Goal: Task Accomplishment & Management: Use online tool/utility

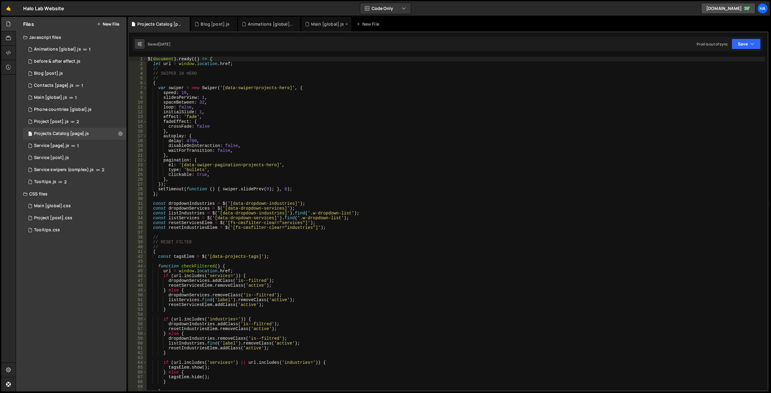
click at [317, 26] on div "Main [global].js" at bounding box center [327, 24] width 33 height 6
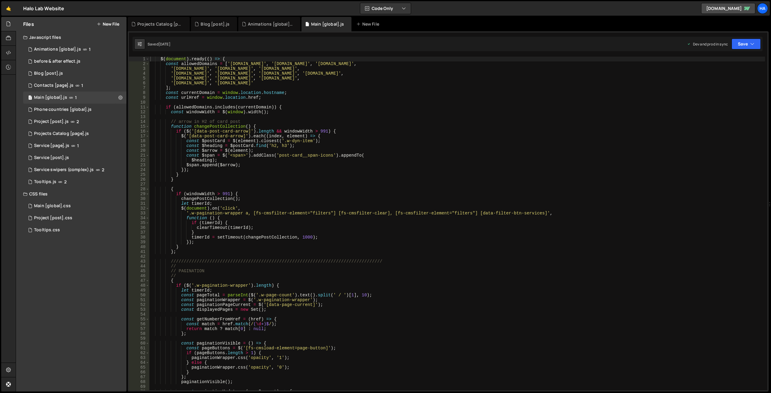
scroll to position [13260, 0]
type textarea "const $span = $('<span>').addClass('post-card__span-icons').appendTo("
click at [356, 157] on div "$ ( document ) . ready (( ) => { const allowedDomains = [ '[DOMAIN_NAME]' , '[D…" at bounding box center [457, 228] width 616 height 343
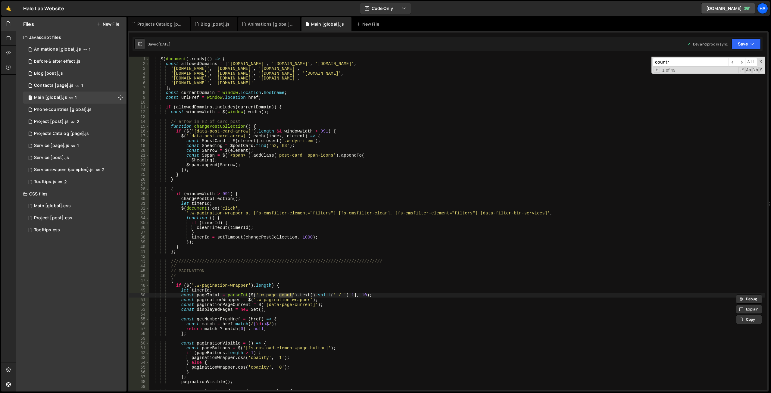
scroll to position [5529, 0]
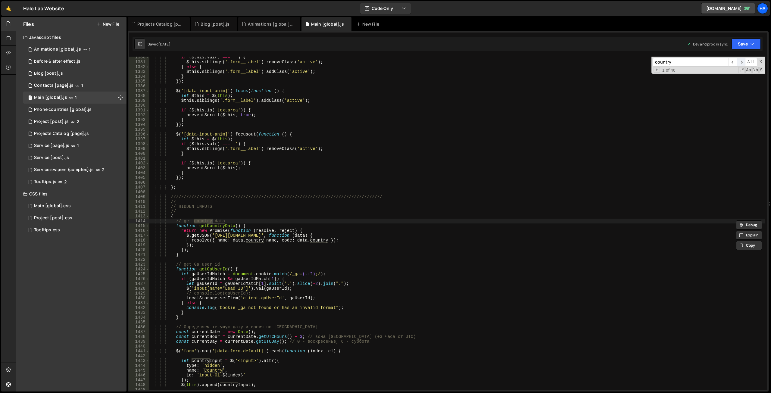
type input "country"
click at [743, 63] on span "​" at bounding box center [741, 62] width 8 height 9
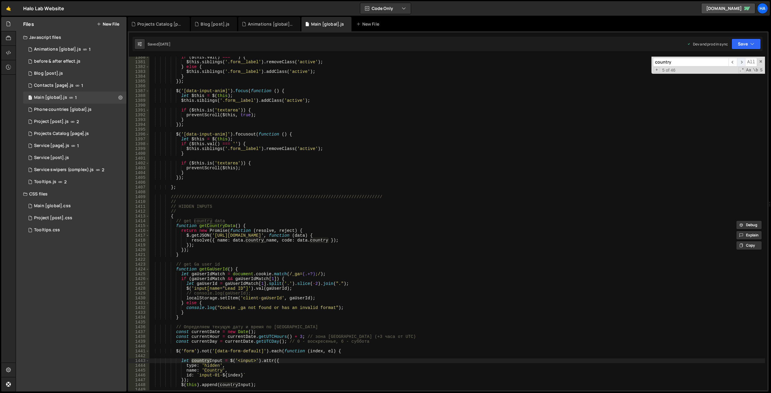
click at [743, 63] on span "​" at bounding box center [741, 62] width 8 height 9
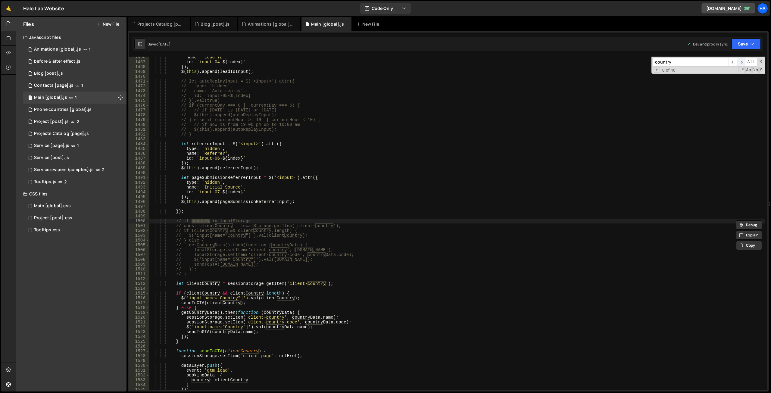
click at [743, 63] on span "​" at bounding box center [741, 62] width 8 height 9
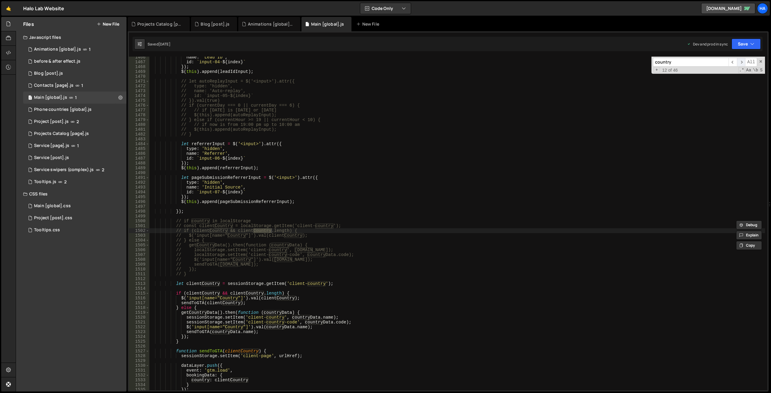
click at [743, 63] on span "​" at bounding box center [741, 62] width 8 height 9
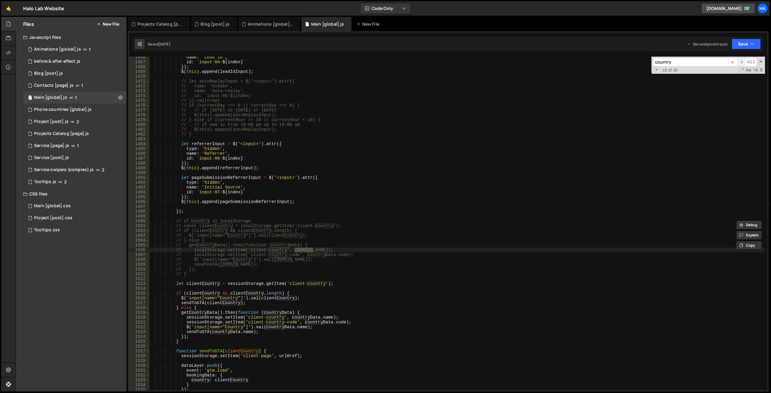
click at [743, 63] on span "​" at bounding box center [741, 62] width 8 height 9
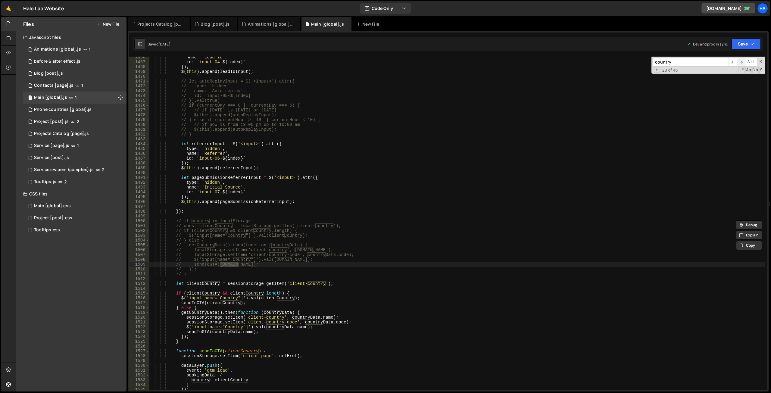
click at [743, 63] on span "​" at bounding box center [741, 62] width 8 height 9
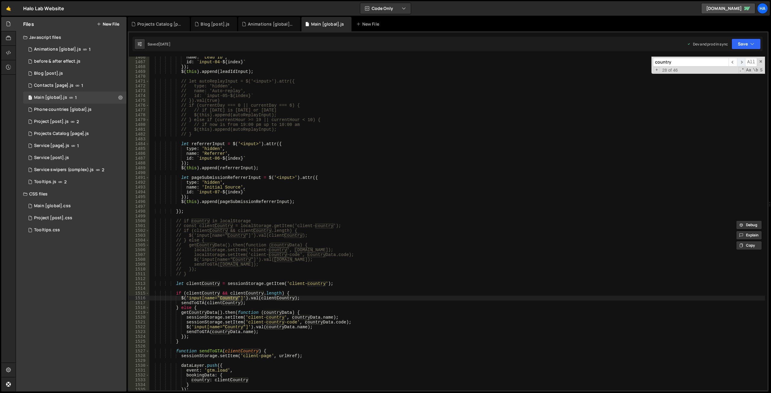
click at [743, 63] on span "​" at bounding box center [741, 62] width 8 height 9
type textarea "sendToGTA([DOMAIN_NAME]);"
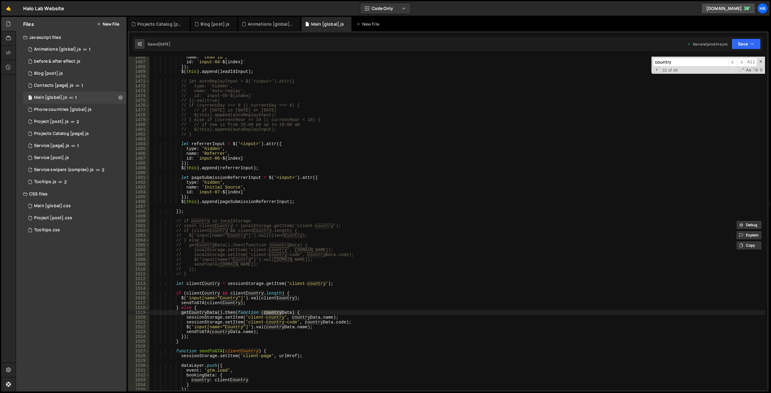
click at [265, 332] on div "name : 'Lead ID' , id : ` input-04- ${ index } ` }) ; $ ( this ) . append ( lea…" at bounding box center [457, 226] width 616 height 343
click at [203, 333] on div "name : 'Lead ID' , id : ` input-04- ${ index } ` }) ; $ ( this ) . append ( lea…" at bounding box center [457, 226] width 616 height 343
click at [675, 63] on input "country" at bounding box center [691, 62] width 76 height 9
paste input "sendToGTA"
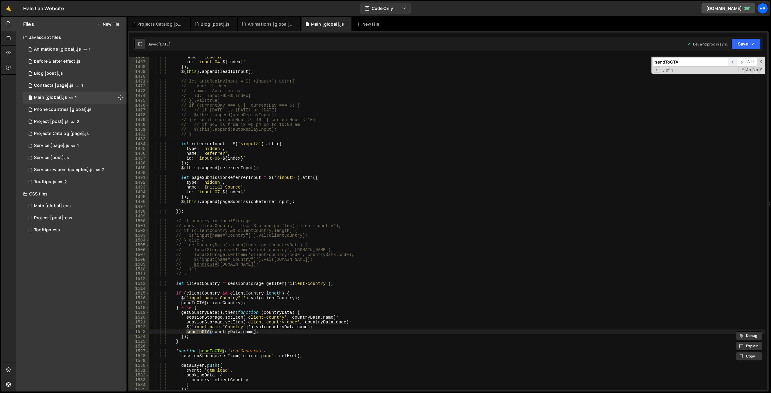
type input "sendToGTA"
click at [733, 62] on span "​" at bounding box center [733, 62] width 8 height 9
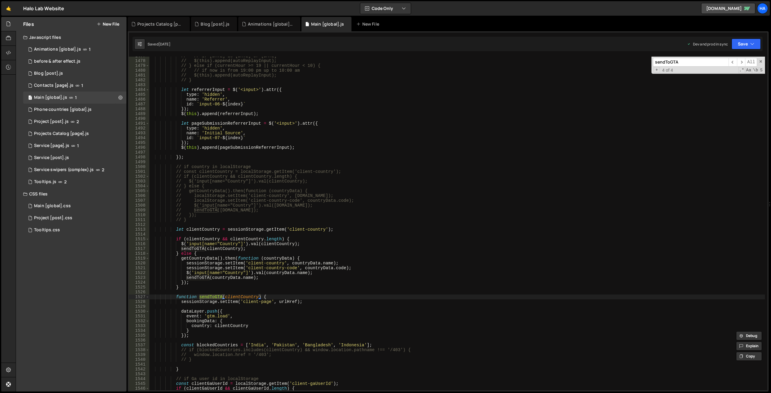
scroll to position [5949, 0]
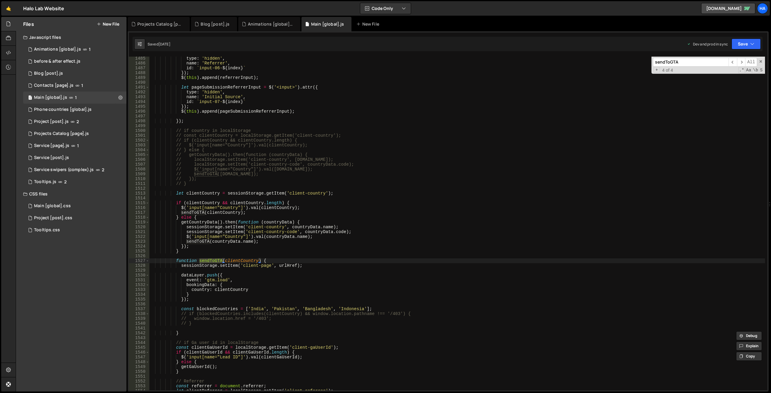
click at [231, 290] on div "type : 'hidden' , name : 'Referrer' , id : ` input-06- ${ index } ` }) ; $ ( th…" at bounding box center [457, 227] width 616 height 343
click at [266, 260] on div "type : 'hidden' , name : 'Referrer' , id : ` input-06- ${ index } ` }) ; $ ( th…" at bounding box center [457, 227] width 616 height 343
click at [212, 309] on div "type : 'hidden' , name : 'Referrer' , id : ` input-06- ${ index } ` }) ; $ ( th…" at bounding box center [457, 227] width 616 height 343
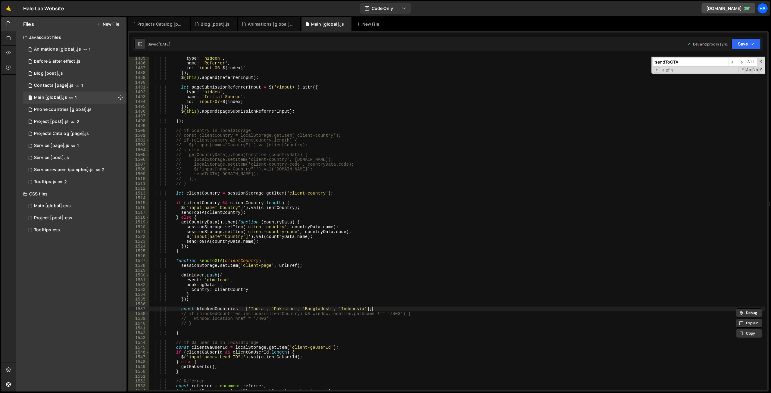
click at [379, 309] on div "type : 'hidden' , name : 'Referrer' , id : ` input-06- ${ index } ` }) ; $ ( th…" at bounding box center [457, 227] width 616 height 343
click at [227, 308] on div "type : 'hidden' , name : 'Referrer' , id : ` input-06- ${ index } ` }) ; $ ( th…" at bounding box center [457, 227] width 616 height 343
drag, startPoint x: 378, startPoint y: 308, endPoint x: 181, endPoint y: 310, distance: 196.8
click at [181, 310] on div "type : 'hidden' , name : 'Referrer' , id : ` input-06- ${ index } ` }) ; $ ( th…" at bounding box center [457, 227] width 616 height 343
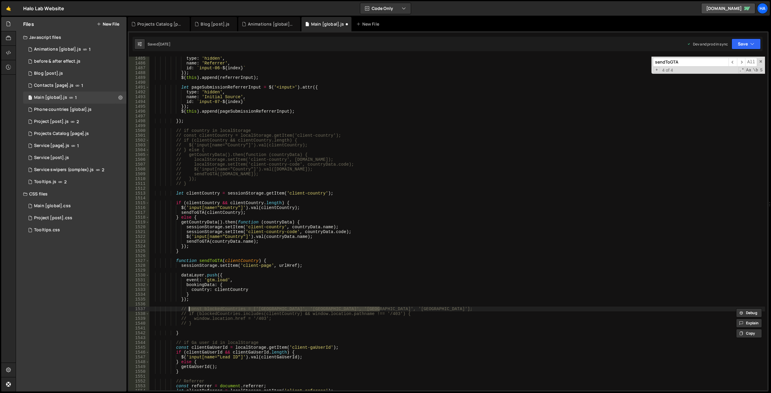
click at [266, 260] on div "type : 'hidden' , name : 'Referrer' , id : ` input-06- ${ index } ` }) ; $ ( th…" at bounding box center [457, 227] width 616 height 343
click at [222, 276] on div "type : 'hidden' , name : 'Referrer' , id : ` input-06- ${ index } ` }) ; $ ( th…" at bounding box center [457, 227] width 616 height 343
click at [236, 290] on div "type : 'hidden' , name : 'Referrer' , id : ` input-06- ${ index } ` }) ; $ ( th…" at bounding box center [457, 227] width 616 height 343
type textarea "country: clientCountry"
click at [236, 290] on div "type : 'hidden' , name : 'Referrer' , id : ` input-06- ${ index } ` }) ; $ ( th…" at bounding box center [457, 227] width 616 height 343
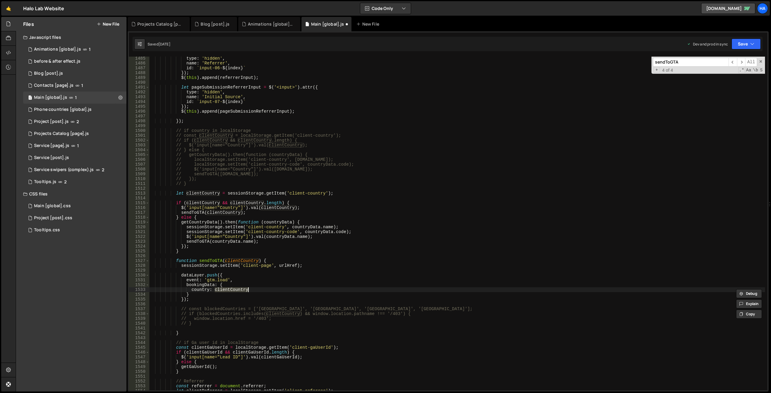
click at [681, 64] on input "sendToGTA" at bounding box center [691, 62] width 76 height 9
paste input "clientCountry"
type input "clientCountry"
click at [199, 174] on div "type : 'hidden' , name : 'Referrer' , id : ` input-06- ${ index } ` }) ; $ ( th…" at bounding box center [457, 227] width 616 height 343
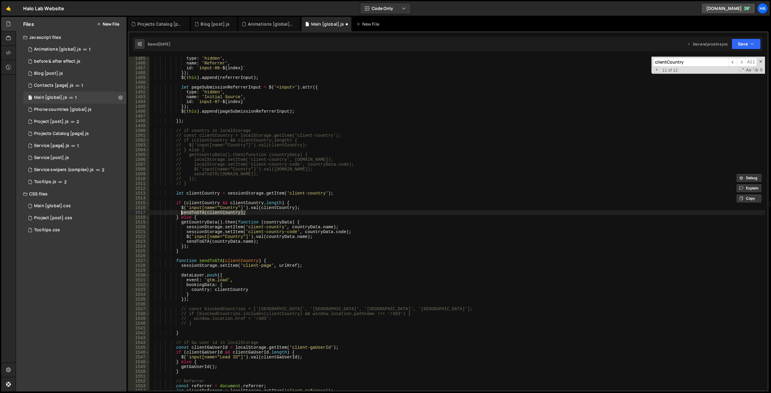
drag, startPoint x: 250, startPoint y: 212, endPoint x: 182, endPoint y: 212, distance: 67.8
click at [182, 212] on div "type : 'hidden' , name : 'Referrer' , id : ` input-06- ${ index } ` }) ; $ ( th…" at bounding box center [457, 227] width 616 height 343
click at [300, 222] on div "type : 'hidden' , name : 'Referrer' , id : ` input-06- ${ index } ` }) ; $ ( th…" at bounding box center [457, 227] width 616 height 343
click at [210, 317] on div "type : 'hidden' , name : 'Referrer' , id : ` input-06- ${ index } ` }) ; $ ( th…" at bounding box center [457, 227] width 616 height 343
type textarea "// window.location.href = '/403';"
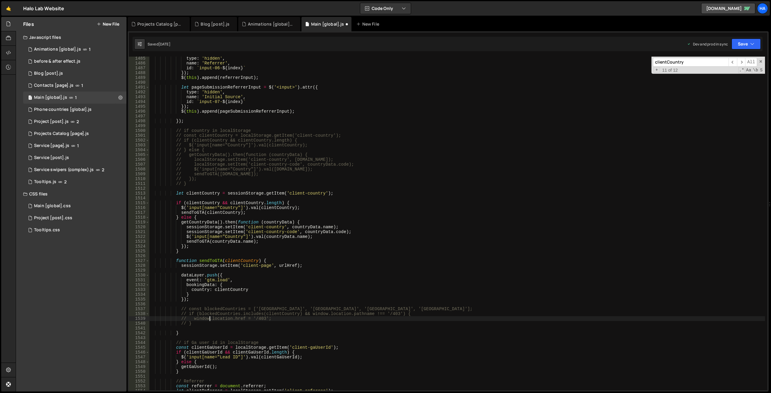
click at [366, 338] on div "type : 'hidden' , name : 'Referrer' , id : ` input-06- ${ index } ` }) ; $ ( th…" at bounding box center [457, 227] width 616 height 343
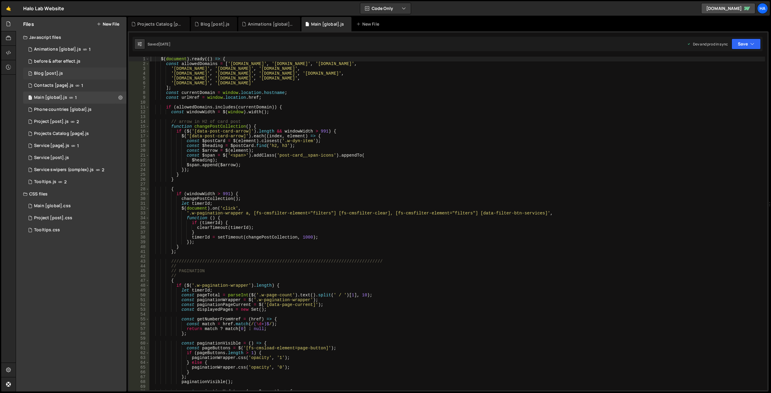
scroll to position [13260, 0]
click at [318, 184] on div "$ ( document ) . ready (( ) => { const allowedDomains = [ '[DOMAIN_NAME]' , '[D…" at bounding box center [457, 228] width 616 height 343
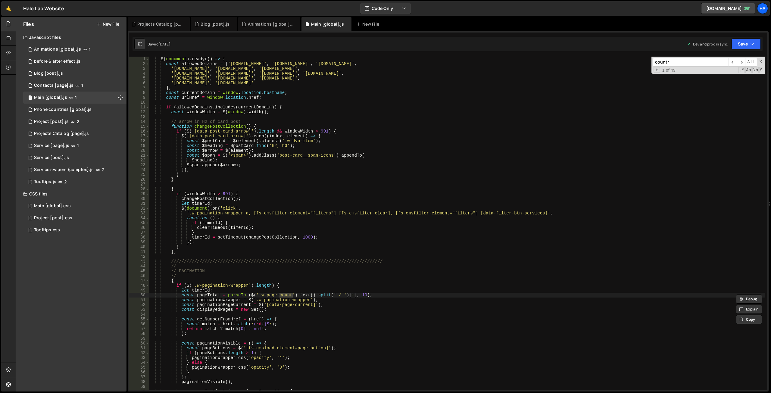
scroll to position [5529, 0]
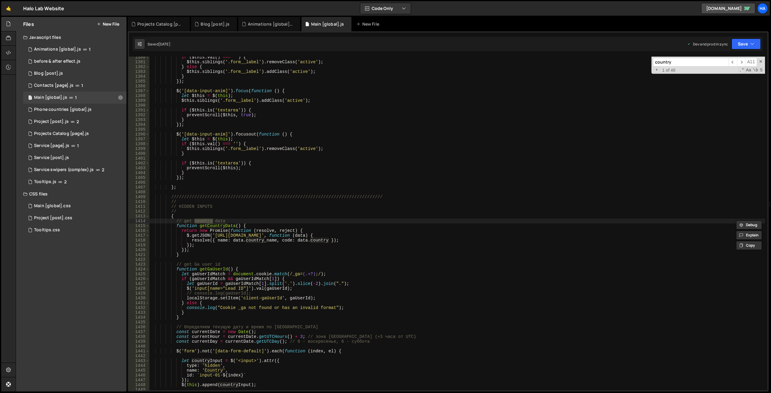
type input "country"
drag, startPoint x: 271, startPoint y: 236, endPoint x: 216, endPoint y: 237, distance: 55.1
click at [216, 237] on div "if ( $this . val ( ) === '' ) { $this . siblings ( '.form__label' ) . removeCla…" at bounding box center [457, 226] width 616 height 343
click at [270, 235] on div "if ( $this . val ( ) === '' ) { $this . siblings ( '.form__label' ) . removeCla…" at bounding box center [457, 224] width 616 height 334
drag, startPoint x: 275, startPoint y: 235, endPoint x: 206, endPoint y: 237, distance: 69.1
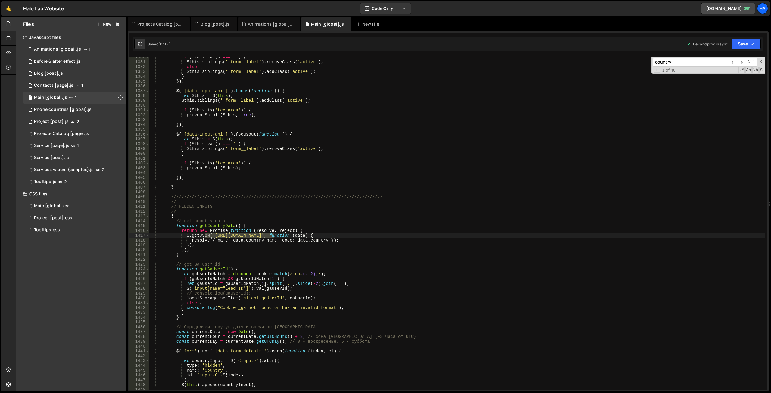
click at [206, 237] on div "if ( $this . val ( ) === '' ) { $this . siblings ( '.form__label' ) . removeCla…" at bounding box center [457, 226] width 616 height 343
drag, startPoint x: 231, startPoint y: 239, endPoint x: 224, endPoint y: 239, distance: 7.2
click at [231, 239] on div "if ( $this . val ( ) === '' ) { $this . siblings ( '.form__label' ) . removeCla…" at bounding box center [457, 226] width 616 height 343
drag, startPoint x: 215, startPoint y: 236, endPoint x: 271, endPoint y: 235, distance: 56.3
click at [271, 235] on div "if ( $this . val ( ) === '' ) { $this . siblings ( '.form__label' ) . removeCla…" at bounding box center [457, 226] width 616 height 343
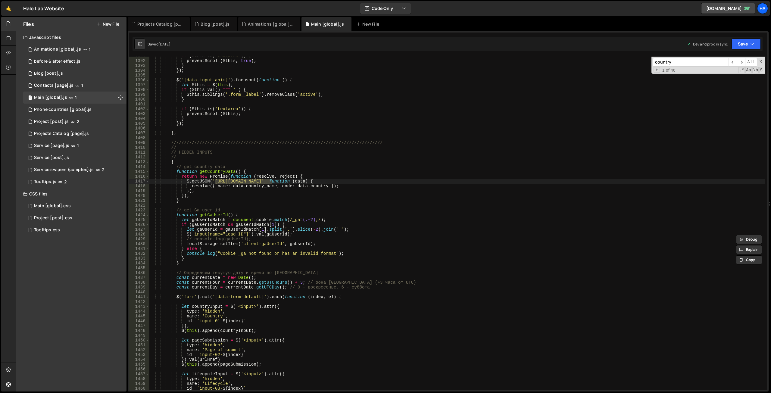
scroll to position [5574, 0]
click at [744, 61] on span "​" at bounding box center [741, 62] width 8 height 9
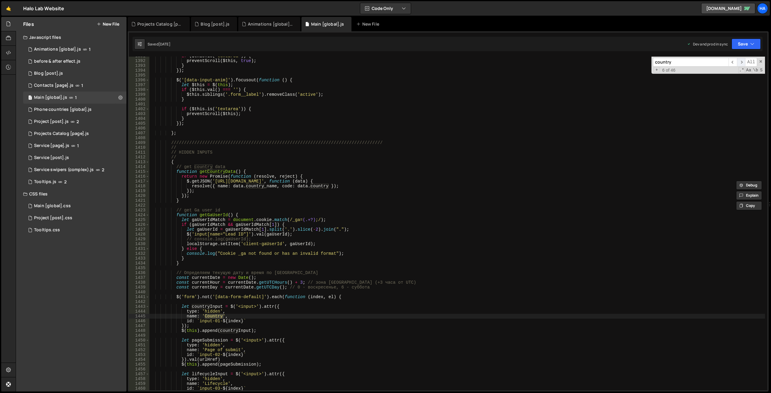
click at [744, 61] on span "​" at bounding box center [741, 62] width 8 height 9
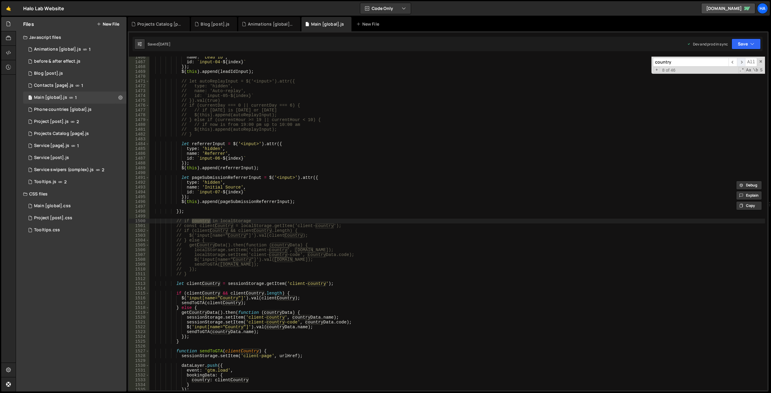
scroll to position [5874, 0]
click at [744, 61] on span "​" at bounding box center [741, 62] width 8 height 9
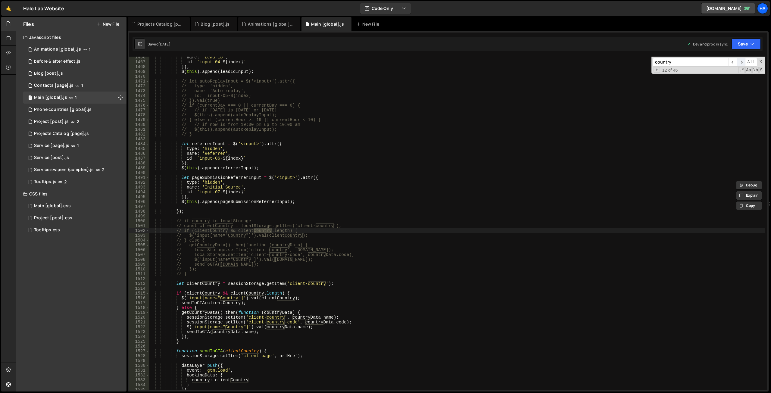
click at [744, 61] on span "​" at bounding box center [741, 62] width 8 height 9
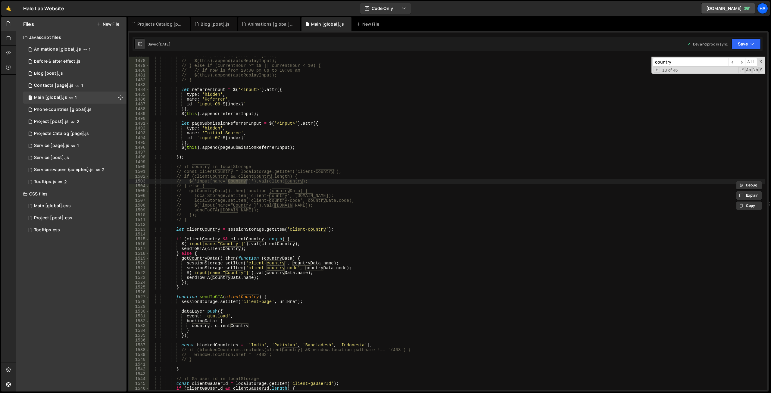
scroll to position [5919, 0]
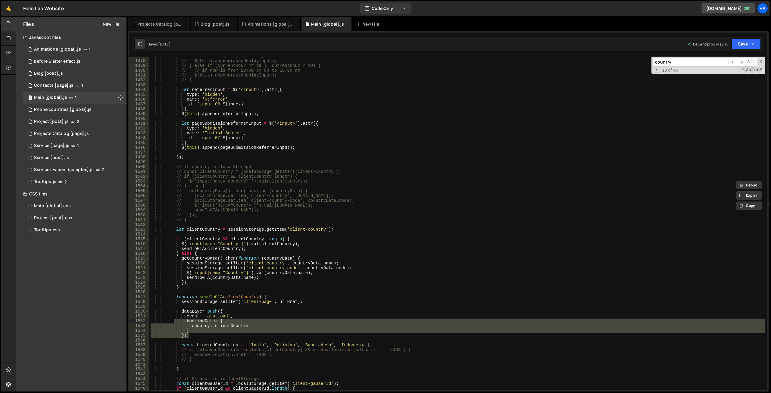
drag, startPoint x: 194, startPoint y: 337, endPoint x: 171, endPoint y: 321, distance: 28.2
click at [171, 321] on div "// // if [DATE] is [DATE] or [DATE] // $(this).append(autoReplayInput); // } el…" at bounding box center [457, 225] width 616 height 343
click at [296, 251] on div "// // if [DATE] is [DATE] or [DATE] // $(this).append(autoReplayInput); // } el…" at bounding box center [457, 225] width 616 height 343
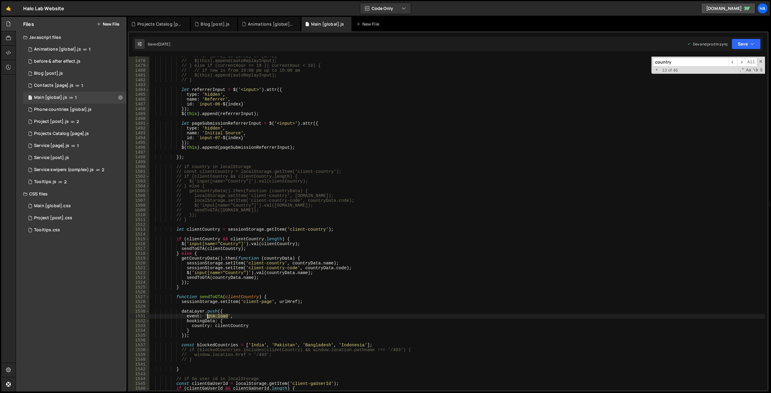
drag, startPoint x: 229, startPoint y: 316, endPoint x: 208, endPoint y: 317, distance: 20.2
click at [208, 317] on div "// // if [DATE] is [DATE] or [DATE] // $(this).append(autoReplayInput); // } el…" at bounding box center [457, 225] width 616 height 343
type textarea "event: 'gtm.load',"
click at [207, 28] on div "Blog [post].js" at bounding box center [214, 24] width 46 height 14
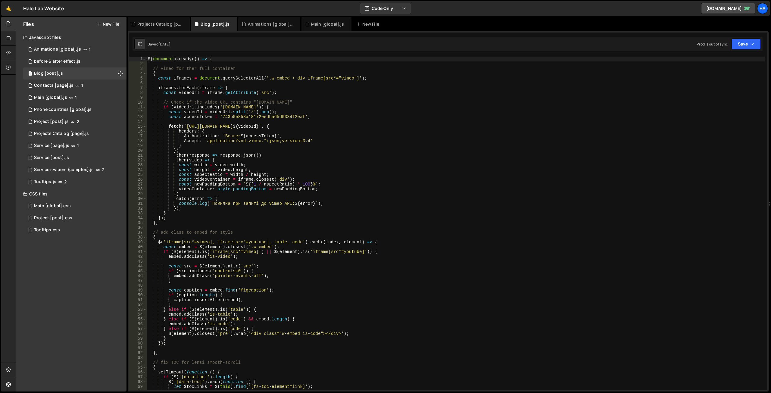
type textarea "Authorization: `Bearer ${accessToken}`,"
click at [293, 138] on div "$ ( document ) . ready (( ) => { // vimeo for ther full container { const ifram…" at bounding box center [456, 228] width 619 height 343
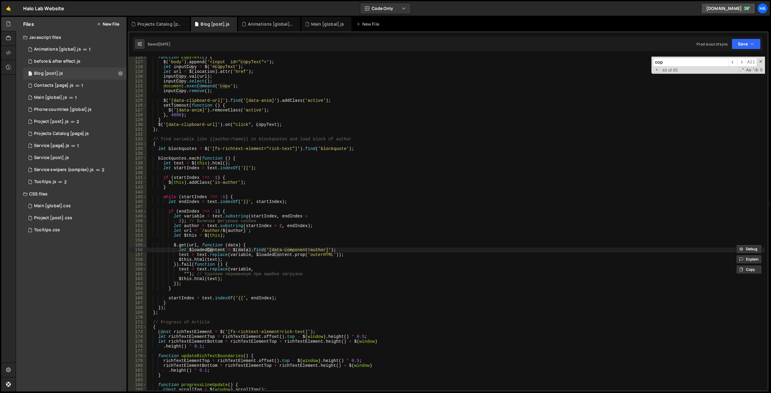
scroll to position [821, 0]
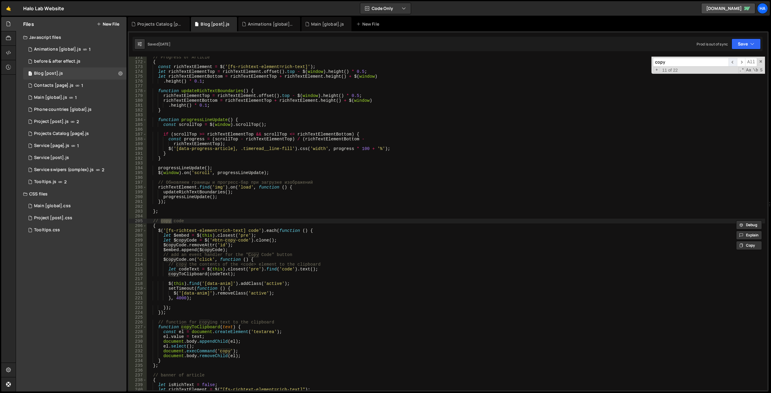
type input "copy"
click at [731, 61] on span "​" at bounding box center [733, 62] width 8 height 9
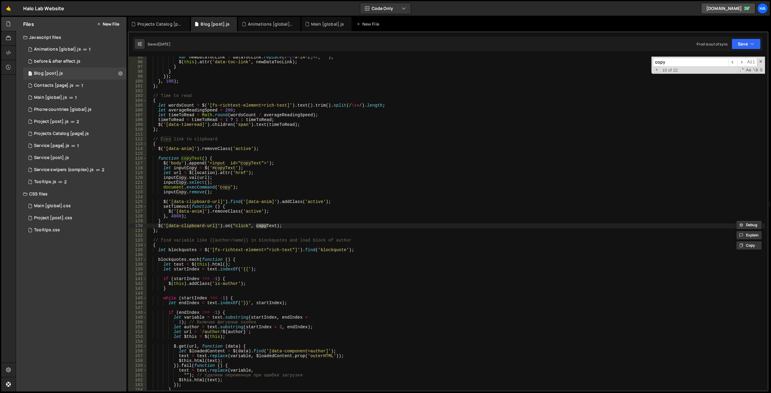
scroll to position [473, 0]
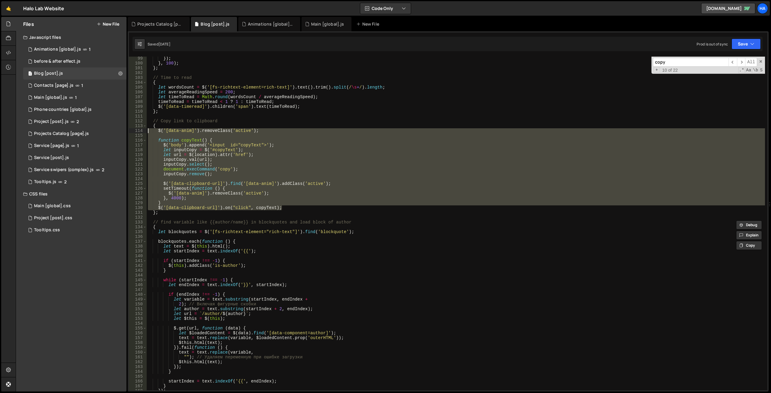
drag, startPoint x: 296, startPoint y: 208, endPoint x: 146, endPoint y: 133, distance: 167.5
click at [146, 133] on div "$('[data-clipboard-url]').on("click", copyText); 99 100 101 102 103 104 105 106…" at bounding box center [448, 224] width 639 height 334
type textarea "$('[data-anim]').removeClass('active');"
click at [0, 0] on icon at bounding box center [0, 0] width 0 height 0
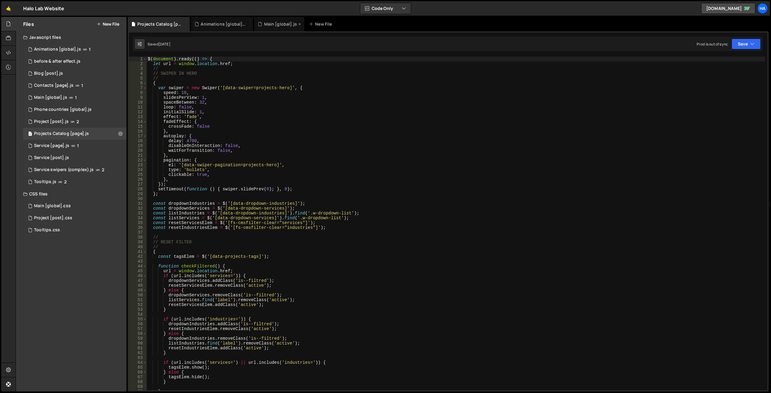
click at [258, 23] on icon at bounding box center [260, 24] width 4 height 6
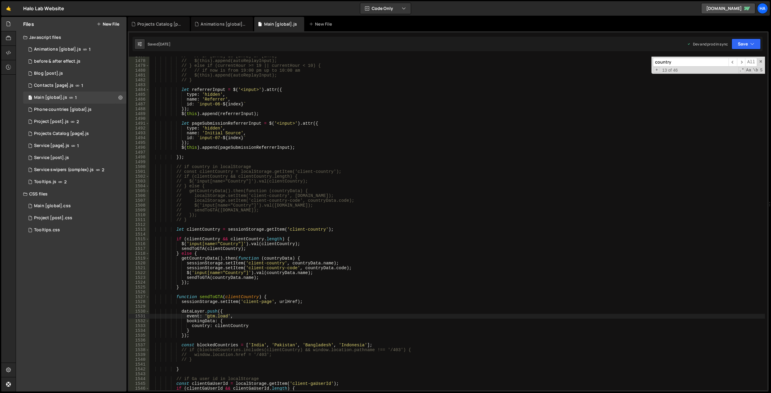
scroll to position [13260, 0]
click at [320, 257] on div "// // if [DATE] is [DATE] or [DATE] // $(this).append(autoReplayInput); // } el…" at bounding box center [457, 225] width 616 height 343
click at [276, 258] on div "// // if [DATE] is [DATE] or [DATE] // $(this).append(autoReplayInput); // } el…" at bounding box center [457, 225] width 616 height 343
click at [297, 252] on div "// // if [DATE] is [DATE] or [DATE] // $(this).append(autoReplayInput); // } el…" at bounding box center [457, 225] width 616 height 343
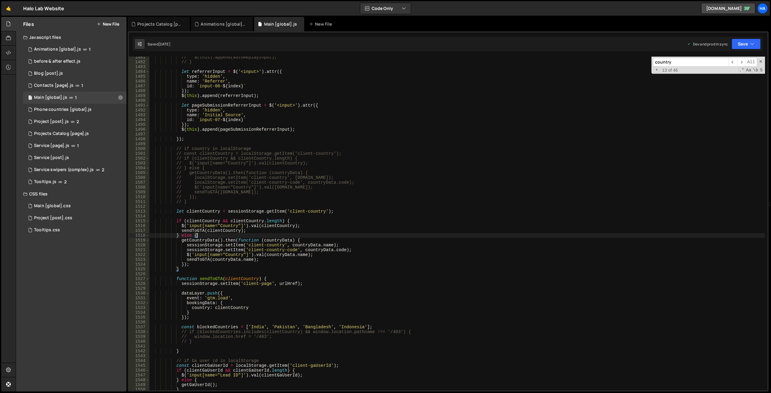
scroll to position [5949, 0]
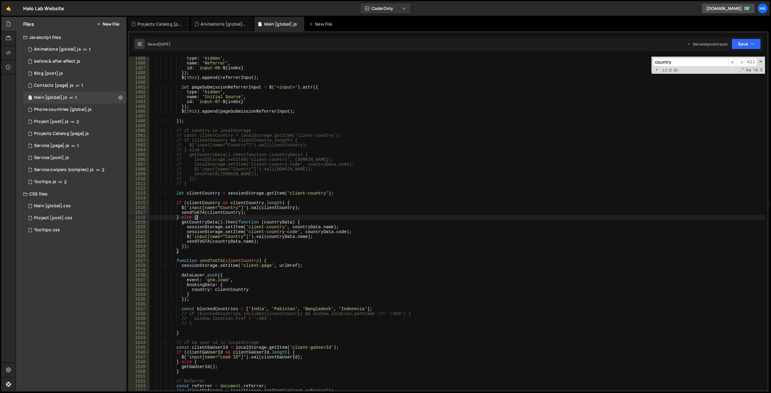
click at [239, 289] on div "type : 'hidden' , name : 'Referrer' , id : ` input-06- ${ index } ` }) ; $ ( th…" at bounding box center [457, 227] width 616 height 343
click at [191, 295] on div "type : 'hidden' , name : 'Referrer' , id : ` input-06- ${ index } ` }) ; $ ( th…" at bounding box center [457, 227] width 616 height 343
drag, startPoint x: 191, startPoint y: 290, endPoint x: 251, endPoint y: 290, distance: 59.4
click at [251, 290] on div "type : 'hidden' , name : 'Referrer' , id : ` input-06- ${ index } ` }) ; $ ( th…" at bounding box center [457, 227] width 616 height 343
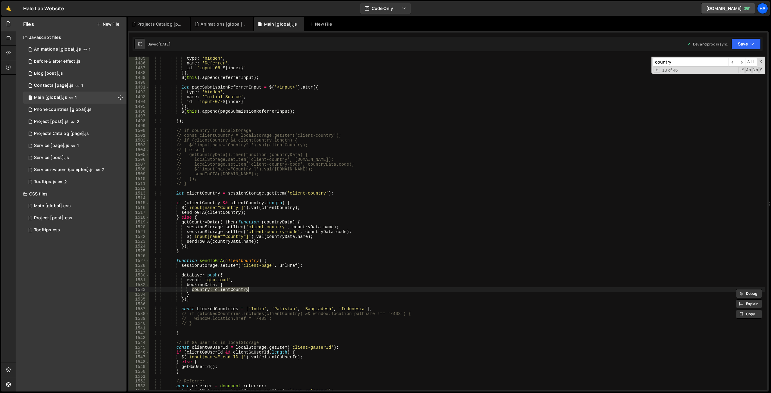
click at [268, 284] on div "type : 'hidden' , name : 'Referrer' , id : ` input-06- ${ index } ` }) ; $ ( th…" at bounding box center [457, 227] width 616 height 343
click at [188, 249] on div "type : 'hidden' , name : 'Referrer' , id : ` input-06- ${ index } ` }) ; $ ( th…" at bounding box center [457, 227] width 616 height 343
click at [205, 287] on div "type : 'hidden' , name : 'Referrer' , id : ` input-06- ${ index } ` }) ; $ ( th…" at bounding box center [457, 227] width 616 height 343
click at [235, 301] on div "type : 'hidden' , name : 'Referrer' , id : ` input-06- ${ index } ` }) ; $ ( th…" at bounding box center [457, 227] width 616 height 343
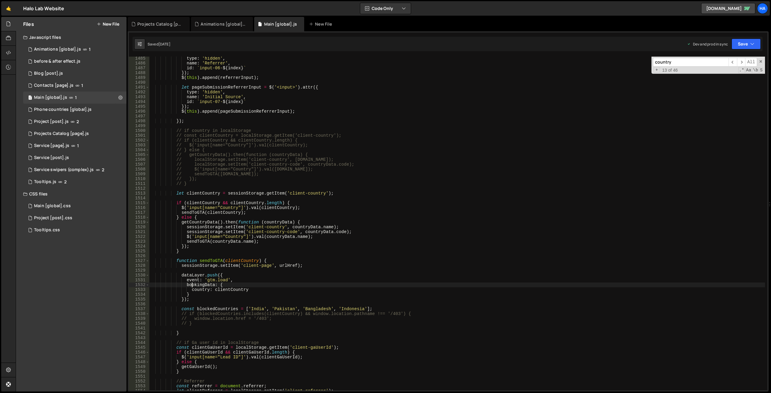
click at [192, 286] on div "type : 'hidden' , name : 'Referrer' , id : ` input-06- ${ index } ` }) ; $ ( th…" at bounding box center [457, 227] width 616 height 343
click at [193, 286] on div "type : 'hidden' , name : 'Referrer' , id : ` input-06- ${ index } ` }) ; $ ( th…" at bounding box center [457, 227] width 616 height 343
drag, startPoint x: 208, startPoint y: 282, endPoint x: 227, endPoint y: 282, distance: 19.3
click at [227, 282] on div "type : 'hidden' , name : 'Referrer' , id : ` input-06- ${ index } ` }) ; $ ( th…" at bounding box center [457, 227] width 616 height 343
click at [266, 259] on div "type : 'hidden' , name : 'Referrer' , id : ` input-06- ${ index } ` }) ; $ ( th…" at bounding box center [457, 227] width 616 height 343
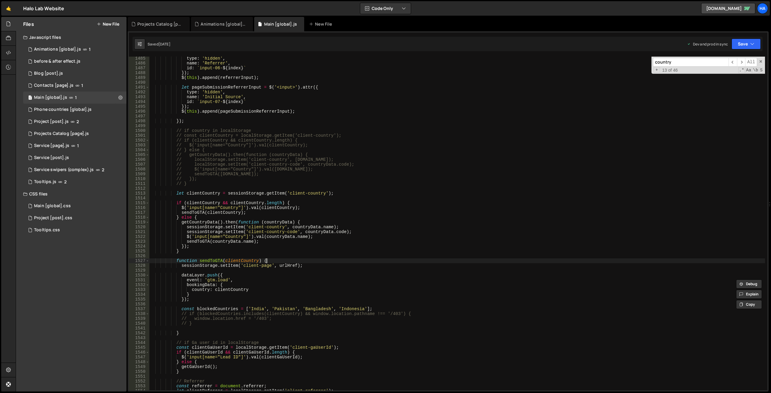
type textarea "function sendToGTA(clientCountry) {"
click at [185, 329] on div "type : 'hidden' , name : 'Referrer' , id : ` input-06- ${ index } ` }) ; $ ( th…" at bounding box center [457, 227] width 616 height 343
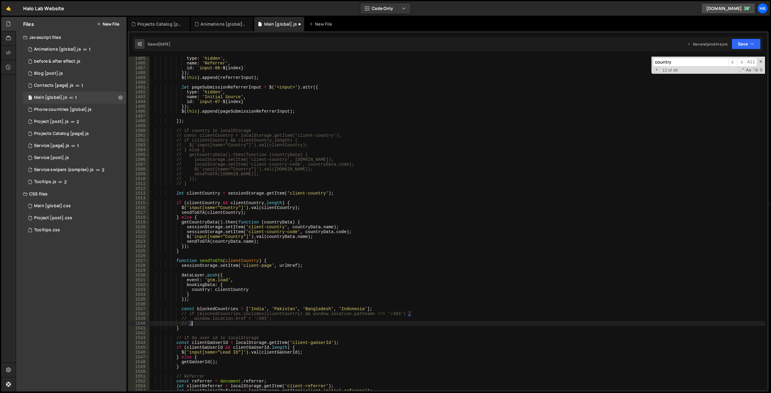
click at [266, 259] on div "type : 'hidden' , name : 'Referrer' , id : ` input-06- ${ index } ` }) ; $ ( th…" at bounding box center [457, 227] width 616 height 343
click at [207, 224] on div "type : 'hidden' , name : 'Referrer' , id : ` input-06- ${ index } ` }) ; $ ( th…" at bounding box center [457, 227] width 616 height 343
type textarea "getCountryData().then(function (countryData) {"
click at [207, 224] on div "type : 'hidden' , name : 'Referrer' , id : ` input-06- ${ index } ` }) ; $ ( th…" at bounding box center [457, 227] width 616 height 343
type input "getCountryData"
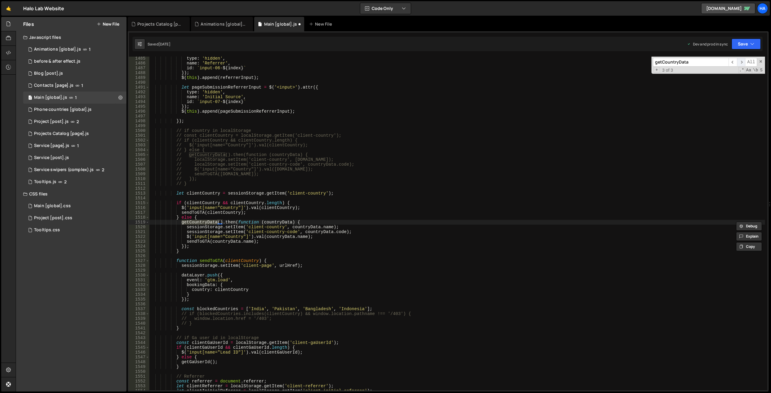
click at [742, 63] on span "​" at bounding box center [741, 62] width 8 height 9
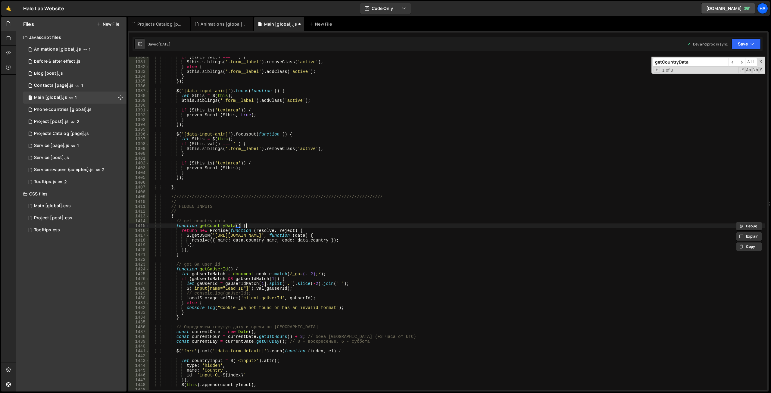
click at [247, 225] on div "if ( $this . val ( ) === '' ) { $this . siblings ( '.form__label' ) . removeCla…" at bounding box center [457, 226] width 616 height 343
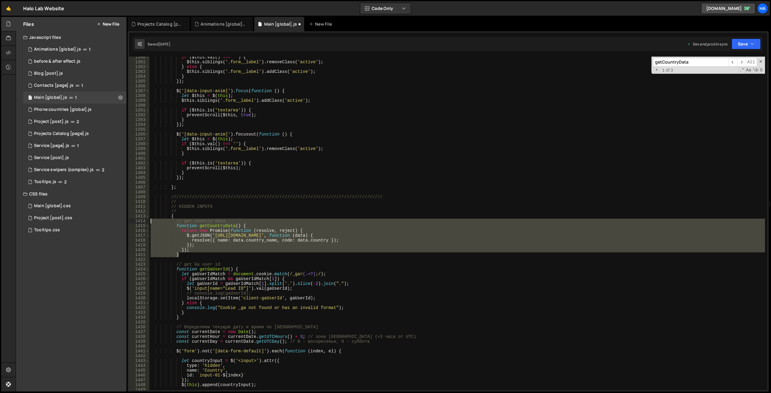
drag, startPoint x: 186, startPoint y: 255, endPoint x: 147, endPoint y: 219, distance: 52.9
click at [147, 219] on div "function getCountryData() { 1380 1381 1382 1383 1384 1385 1386 1387 1388 1389 1…" at bounding box center [448, 224] width 639 height 334
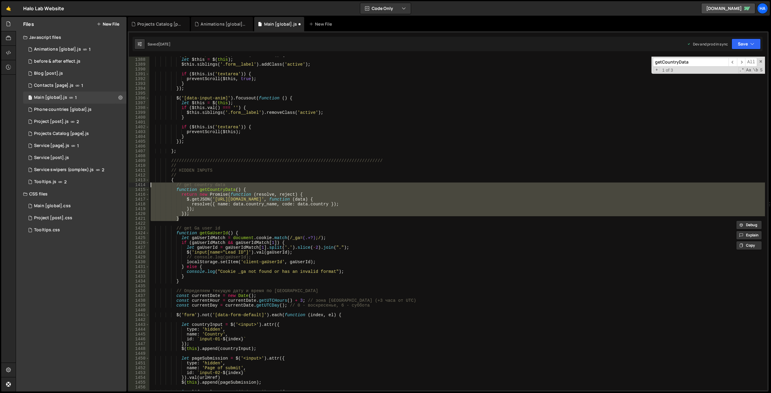
scroll to position [5577, 0]
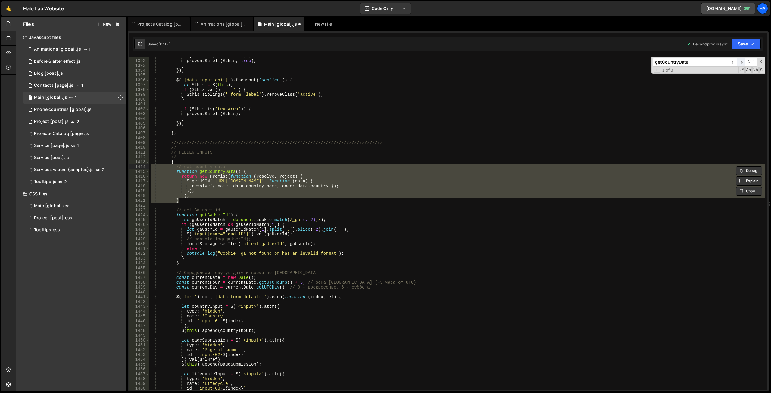
click at [742, 62] on span "​" at bounding box center [741, 62] width 8 height 9
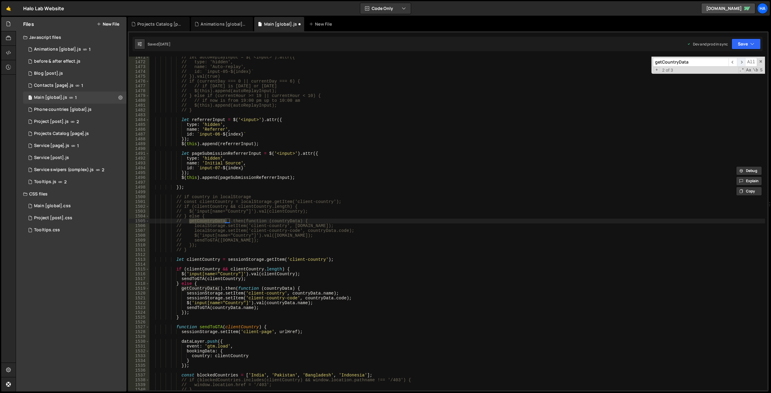
click at [742, 62] on span "​" at bounding box center [741, 62] width 8 height 9
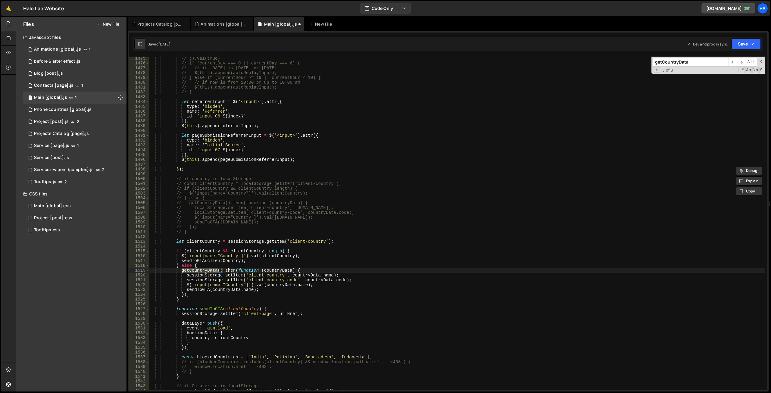
scroll to position [5927, 0]
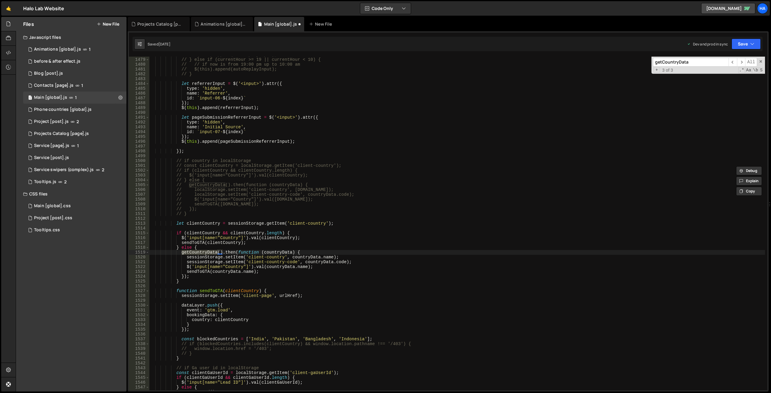
click at [290, 234] on div "// $(this).append(autoReplayInput); // } else if (currentHour >= 19 || currentH…" at bounding box center [457, 223] width 616 height 343
click at [732, 62] on span "​" at bounding box center [733, 62] width 8 height 9
click at [731, 62] on span "​" at bounding box center [733, 62] width 8 height 9
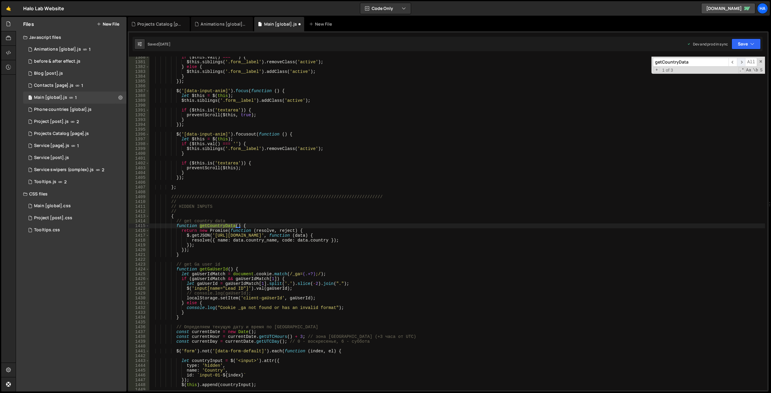
click at [743, 61] on span "​" at bounding box center [741, 62] width 8 height 9
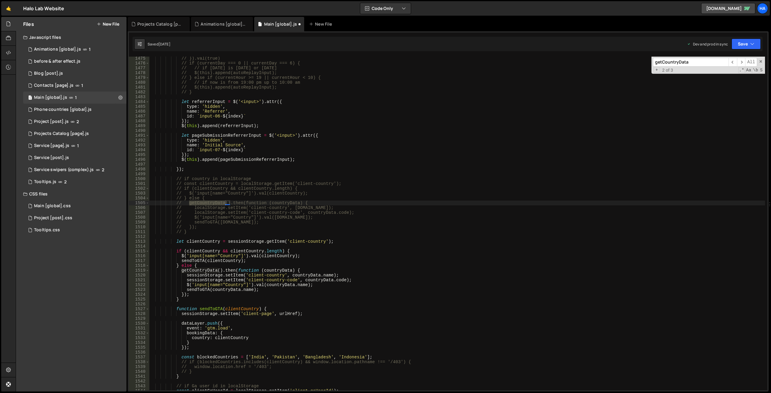
scroll to position [5927, 0]
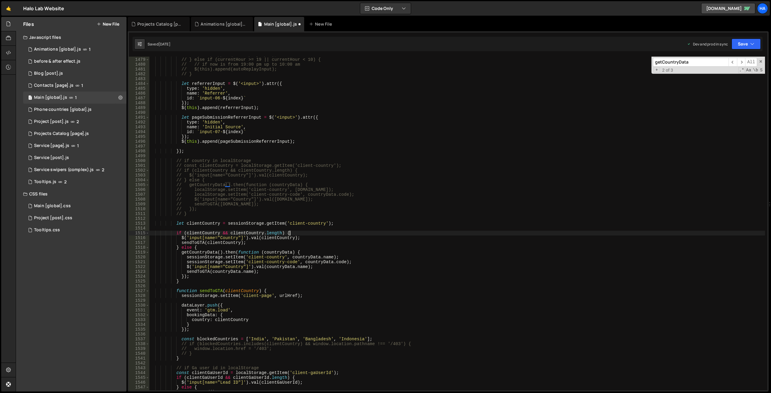
click at [289, 232] on div "// $(this).append(autoReplayInput); // } else if (currentHour >= 19 || currentH…" at bounding box center [457, 223] width 616 height 343
click at [214, 224] on div "// $(this).append(autoReplayInput); // } else if (currentHour >= 19 || currentH…" at bounding box center [457, 223] width 616 height 343
click at [290, 234] on div "// $(this).append(autoReplayInput); // } else if (currentHour >= 19 || currentH…" at bounding box center [457, 223] width 616 height 343
click at [199, 248] on div "// $(this).append(autoReplayInput); // } else if (currentHour >= 19 || currentH…" at bounding box center [457, 223] width 616 height 343
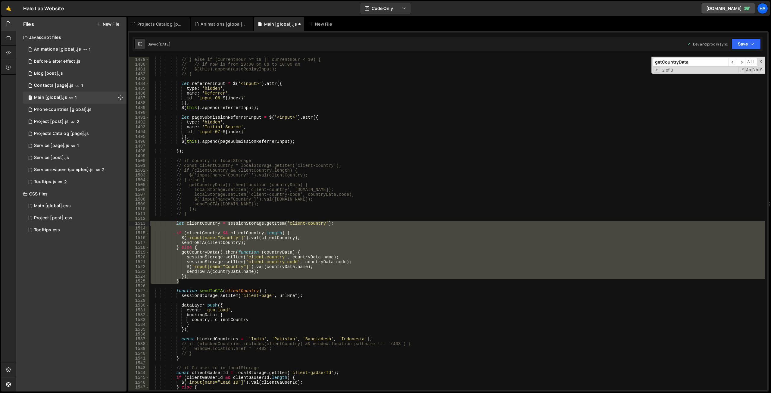
drag, startPoint x: 190, startPoint y: 281, endPoint x: 146, endPoint y: 222, distance: 73.4
click at [146, 222] on div "} else { 1478 1479 1480 1481 1482 1483 1484 1485 1486 1487 1488 1489 1490 1491 …" at bounding box center [448, 224] width 639 height 334
click at [266, 291] on div "// $(this).append(autoReplayInput); // } else if (currentHour >= 19 || currentH…" at bounding box center [457, 223] width 616 height 343
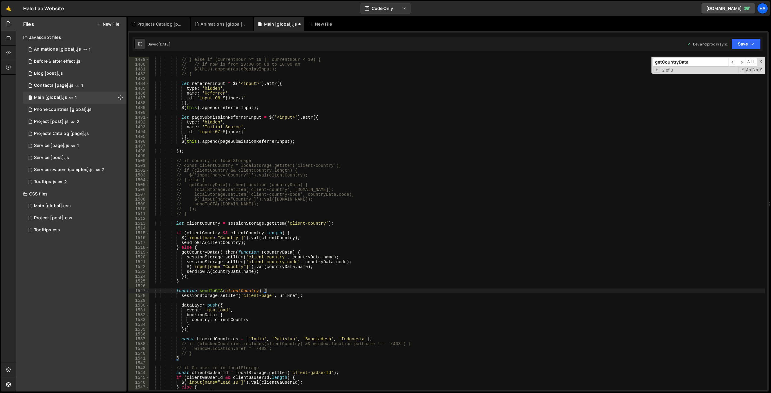
click at [266, 292] on div "// $(this).append(autoReplayInput); // } else if (currentHour >= 19 || currentH…" at bounding box center [457, 223] width 616 height 343
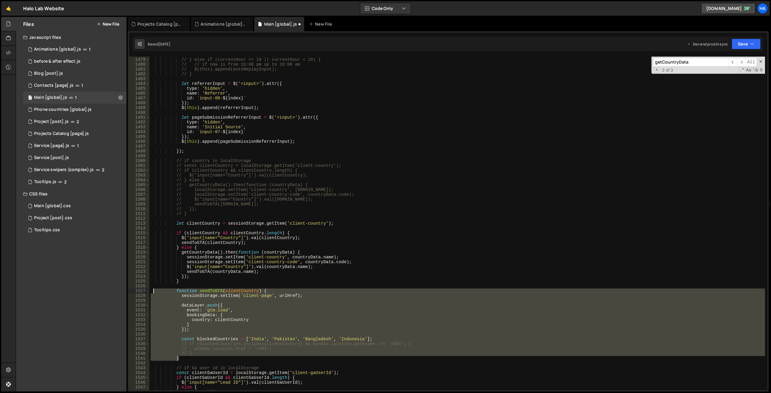
drag, startPoint x: 184, startPoint y: 358, endPoint x: 154, endPoint y: 290, distance: 74.5
click at [154, 290] on div "// $(this).append(autoReplayInput); // } else if (currentHour >= 19 || currentH…" at bounding box center [457, 223] width 616 height 343
click at [223, 281] on div "// $(this).append(autoReplayInput); // } else if (currentHour >= 19 || currentH…" at bounding box center [457, 223] width 616 height 343
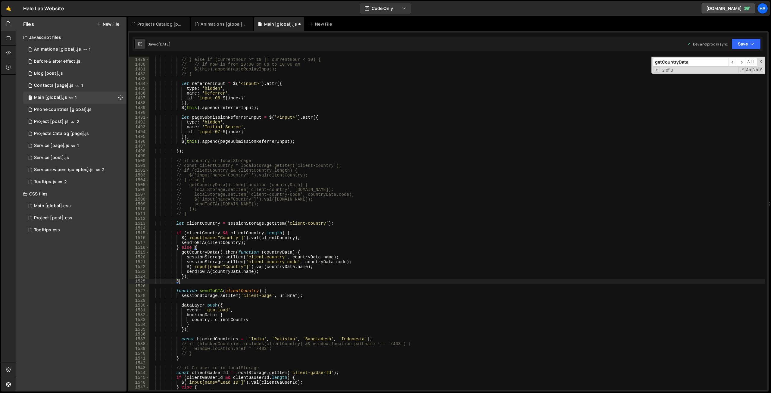
click at [193, 306] on div "// $(this).append(autoReplayInput); // } else if (currentHour >= 19 || currentH…" at bounding box center [457, 223] width 616 height 343
type textarea "dataLayer.push({"
click at [193, 306] on div "// $(this).append(autoReplayInput); // } else if (currentHour >= 19 || currentH…" at bounding box center [457, 223] width 616 height 343
type input "dataLayer"
click at [739, 63] on span "​" at bounding box center [741, 62] width 8 height 9
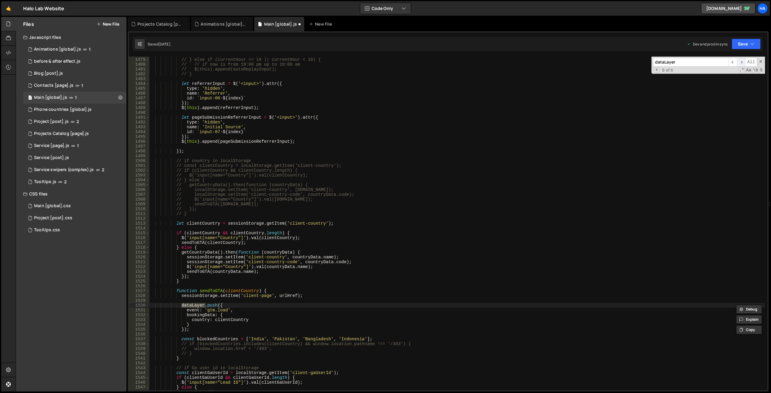
scroll to position [3254, 0]
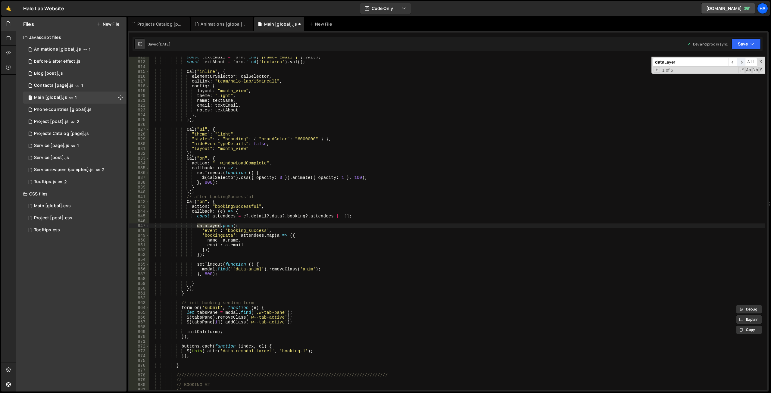
click at [739, 63] on span "​" at bounding box center [741, 62] width 8 height 9
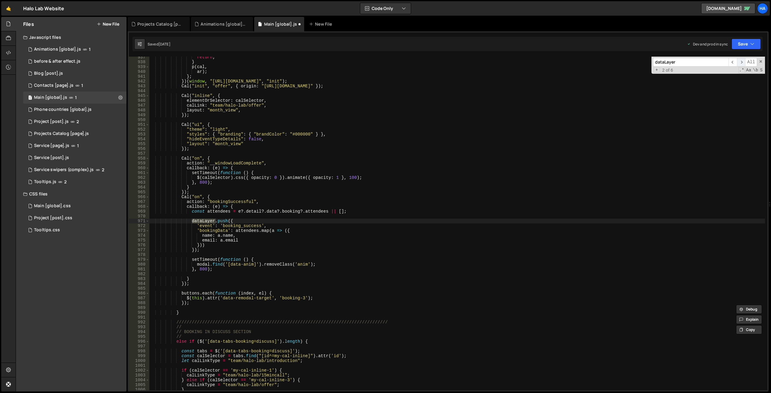
click at [739, 63] on span "​" at bounding box center [741, 62] width 8 height 9
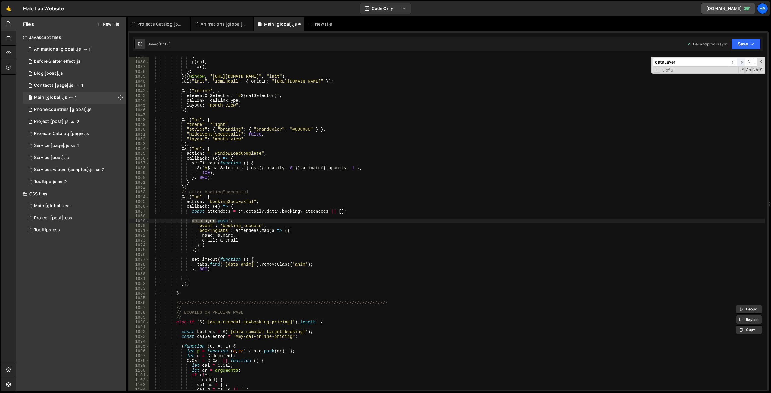
click at [739, 63] on span "​" at bounding box center [741, 62] width 8 height 9
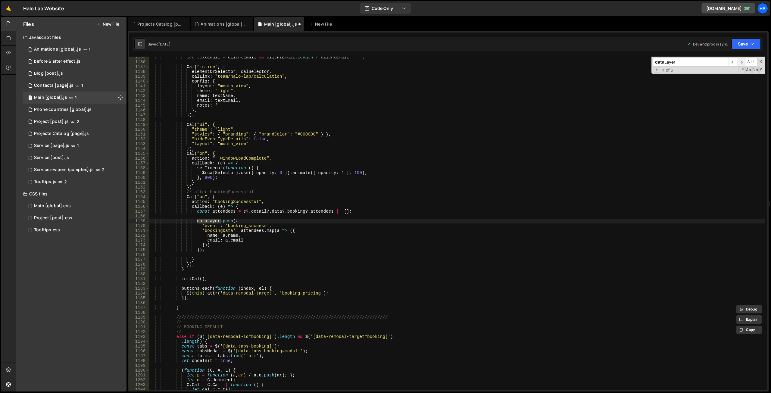
click at [739, 63] on span "​" at bounding box center [741, 62] width 8 height 9
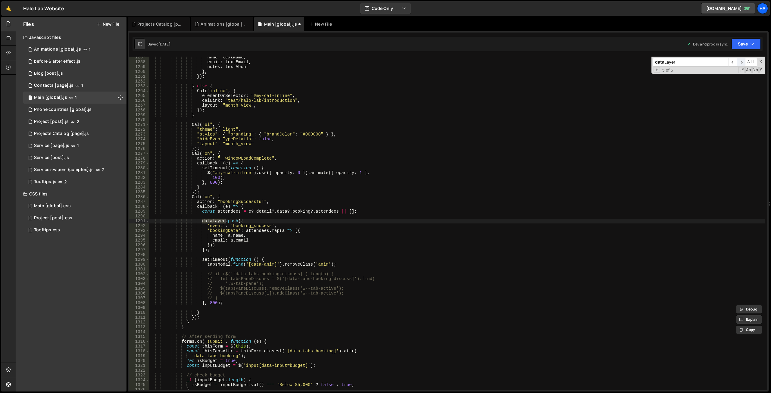
click at [739, 63] on span "​" at bounding box center [741, 62] width 8 height 9
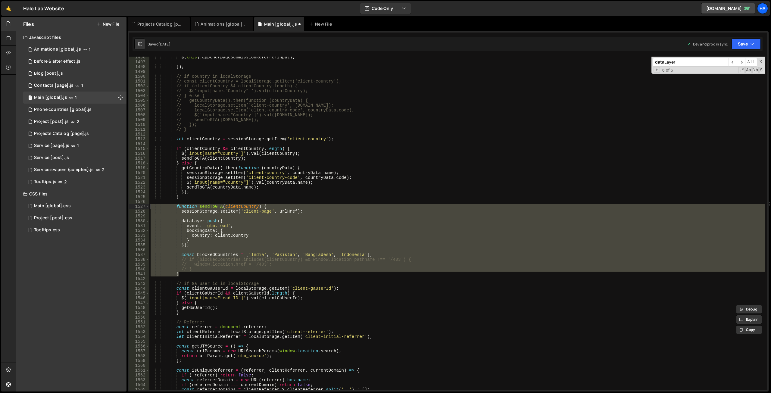
drag, startPoint x: 185, startPoint y: 274, endPoint x: 131, endPoint y: 208, distance: 85.2
click at [131, 208] on div "} 1496 1497 1498 1499 1500 1501 1502 1503 1504 1505 1506 1507 1508 1509 1510 15…" at bounding box center [448, 224] width 639 height 334
click at [259, 212] on div "$ ( this ) . append ( pageSubmissionReferrerInput ) ; }) ; // if country in loc…" at bounding box center [457, 224] width 616 height 334
type textarea "sessionStorage.setItem('client-page', urlHref);"
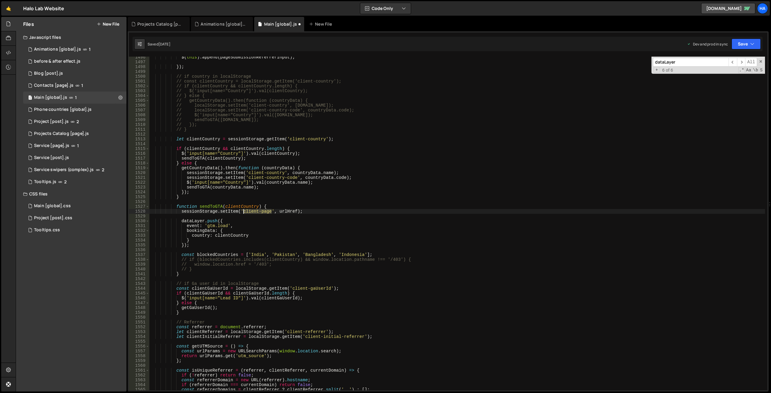
drag, startPoint x: 272, startPoint y: 212, endPoint x: 244, endPoint y: 212, distance: 28.0
click at [244, 212] on div "$ ( this ) . append ( pageSubmissionReferrerInput ) ; }) ; // if country in loc…" at bounding box center [457, 226] width 616 height 343
type input "client-page"
click at [744, 61] on span "​" at bounding box center [741, 62] width 8 height 9
click at [260, 212] on div "$ ( this ) . append ( pageSubmissionReferrerInput ) ; }) ; // if country in loc…" at bounding box center [457, 224] width 616 height 334
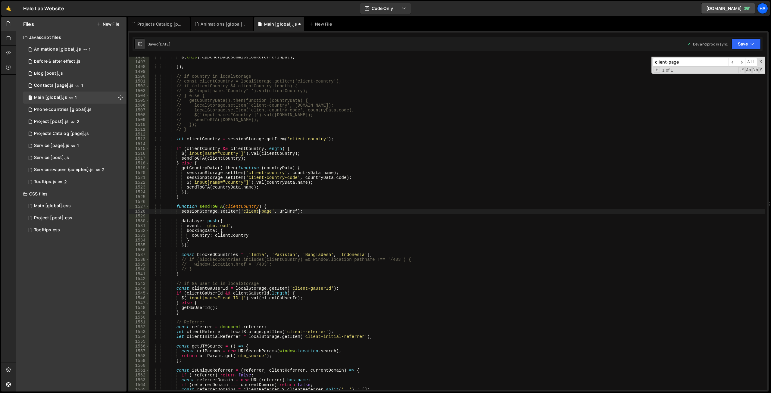
click at [267, 207] on div "$ ( this ) . append ( pageSubmissionReferrerInput ) ; }) ; // if country in loc…" at bounding box center [457, 226] width 616 height 343
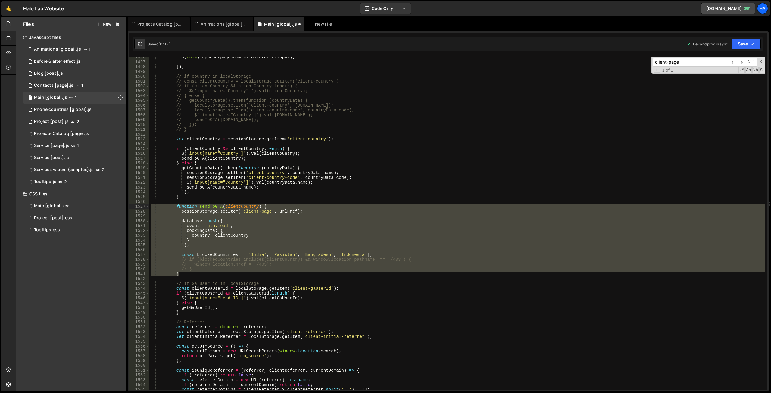
drag, startPoint x: 185, startPoint y: 274, endPoint x: 143, endPoint y: 208, distance: 78.6
click at [143, 208] on div "function sendToGTA(clientCountry) { 1496 1497 1498 1499 1500 1501 1502 1503 150…" at bounding box center [448, 224] width 639 height 334
type textarea "// function sendToGTA(clientCountry) { // sessionStorage.setItem('client-page',…"
click at [304, 216] on div "$ ( this ) . append ( pageSubmissionReferrerInput ) ; }) ; // if country in loc…" at bounding box center [457, 224] width 616 height 334
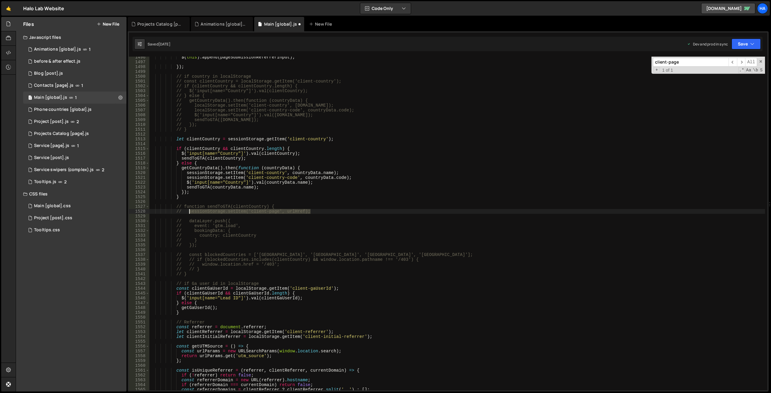
drag, startPoint x: 304, startPoint y: 212, endPoint x: 190, endPoint y: 211, distance: 114.2
click at [190, 211] on div "$ ( this ) . append ( pageSubmissionReferrerInput ) ; }) ; // if country in loc…" at bounding box center [457, 226] width 616 height 343
drag, startPoint x: 263, startPoint y: 187, endPoint x: 146, endPoint y: 187, distance: 116.9
click at [146, 187] on div "// sessionStorage.[PERSON_NAME]('client-page', urlHref); 1496 1497 1498 1499 15…" at bounding box center [448, 224] width 639 height 334
drag, startPoint x: 255, startPoint y: 158, endPoint x: 137, endPoint y: 159, distance: 118.4
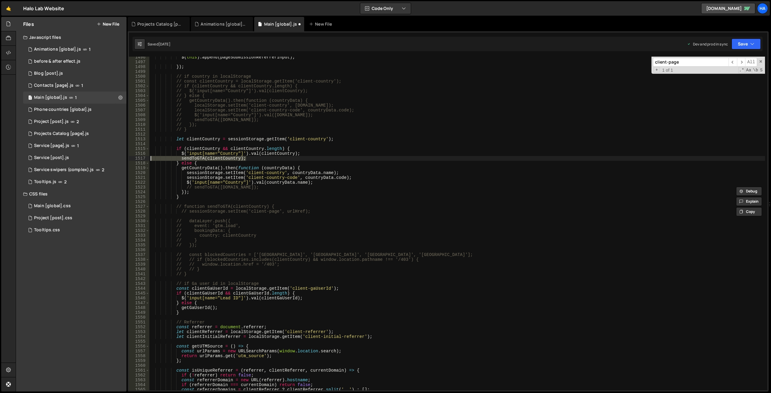
click at [137, 159] on div "// sendToGTA([DOMAIN_NAME]); 1496 1497 1498 1499 1500 1501 1502 1503 1504 1505 …" at bounding box center [448, 224] width 639 height 334
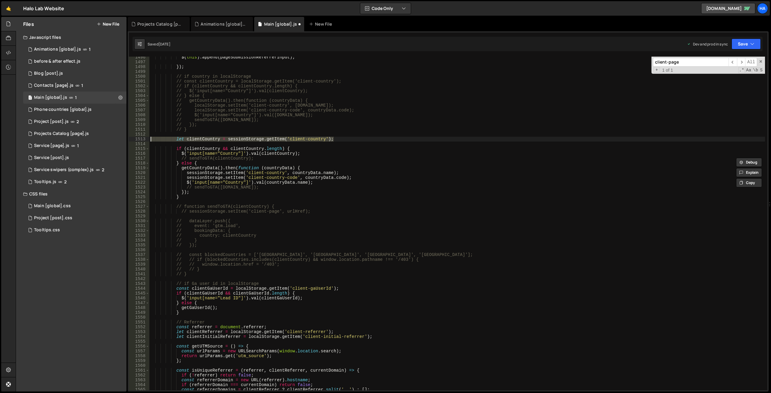
drag, startPoint x: 337, startPoint y: 138, endPoint x: 148, endPoint y: 140, distance: 188.3
click at [148, 140] on div "// sendToGTA(clientCountry); 1496 1497 1498 1499 1500 1501 1502 1503 1504 1505 …" at bounding box center [448, 224] width 639 height 334
click at [259, 166] on div "$ ( this ) . append ( pageSubmissionReferrerInput ) ; }) ; // if country in loc…" at bounding box center [457, 226] width 616 height 343
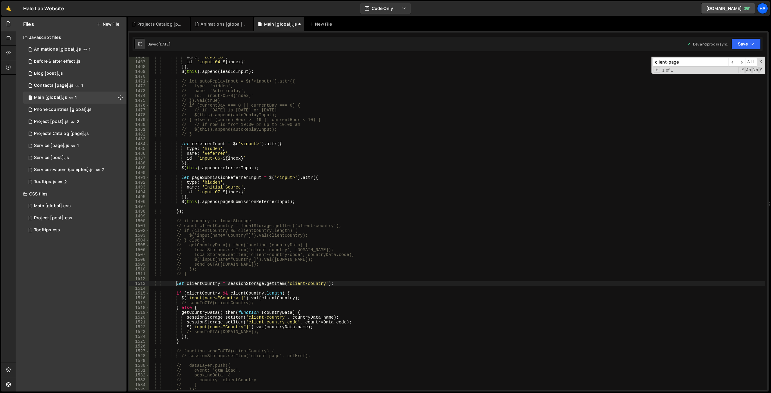
scroll to position [5906, 0]
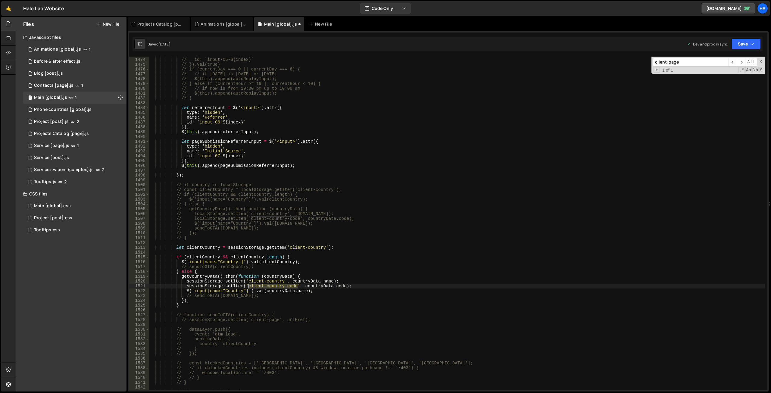
drag, startPoint x: 298, startPoint y: 286, endPoint x: 249, endPoint y: 284, distance: 49.1
click at [249, 284] on div "// name: 'Auto-replay', // id: `input-05-${index}` // }).val(true) // if (curre…" at bounding box center [457, 223] width 616 height 343
type textarea "sessionStorage.setItem('client-country-code', countryData.code);"
type input "client-country-code"
click at [354, 286] on div "// name: 'Auto-replay', // id: `input-05-${index}` // }).val(true) // if (curre…" at bounding box center [457, 223] width 616 height 343
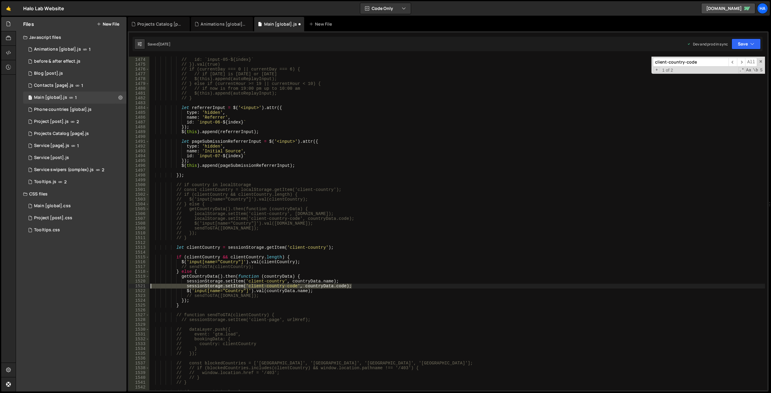
drag, startPoint x: 357, startPoint y: 287, endPoint x: 133, endPoint y: 286, distance: 224.5
click at [133, 286] on div "sessionStorage.setItem('client-country-code', countryData.code); 1473 1474 1475…" at bounding box center [448, 224] width 639 height 334
click at [197, 272] on div "// name: 'Auto-replay', // id: `input-05-${index}` // }).val(true) // if (curre…" at bounding box center [457, 223] width 616 height 343
drag, startPoint x: 271, startPoint y: 290, endPoint x: 174, endPoint y: 290, distance: 97.3
click at [174, 290] on div "// name: 'Auto-replay', // id: `input-05-${index}` // }).val(true) // if (curre…" at bounding box center [457, 223] width 616 height 343
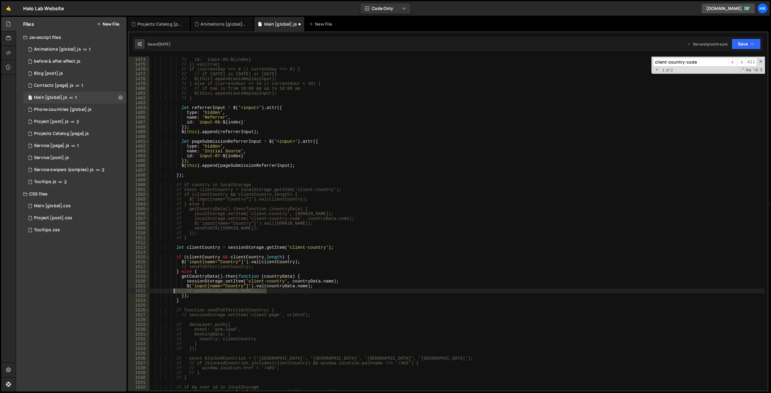
type textarea "// sendToGTA([DOMAIN_NAME]);"
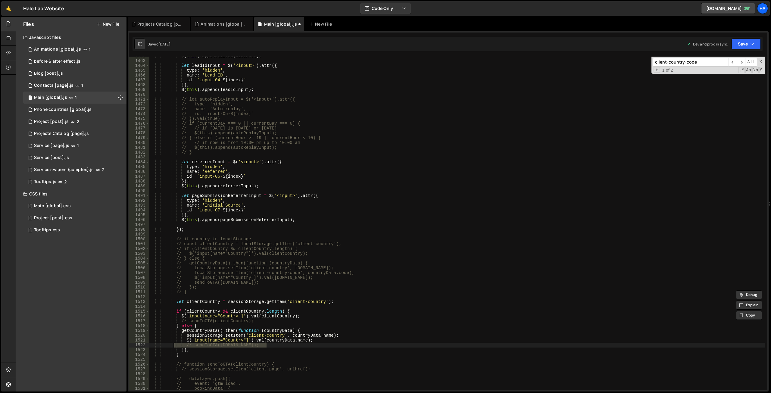
scroll to position [5879, 0]
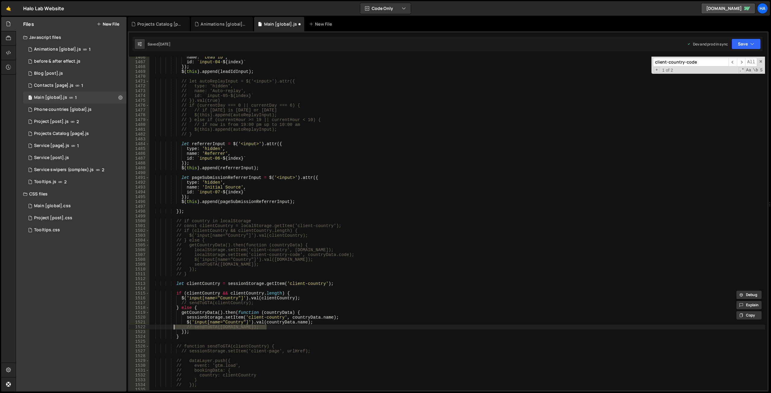
click at [211, 325] on div "name : 'Lead ID' , id : ` input-04- ${ index } ` }) ; $ ( this ) . append ( lea…" at bounding box center [457, 224] width 616 height 334
click at [205, 328] on div "name : 'Lead ID' , id : ` input-04- ${ index } ` }) ; $ ( this ) . append ( lea…" at bounding box center [457, 226] width 616 height 343
click at [689, 60] on input "client-country-code" at bounding box center [691, 62] width 76 height 9
paste input "sendToGTA"
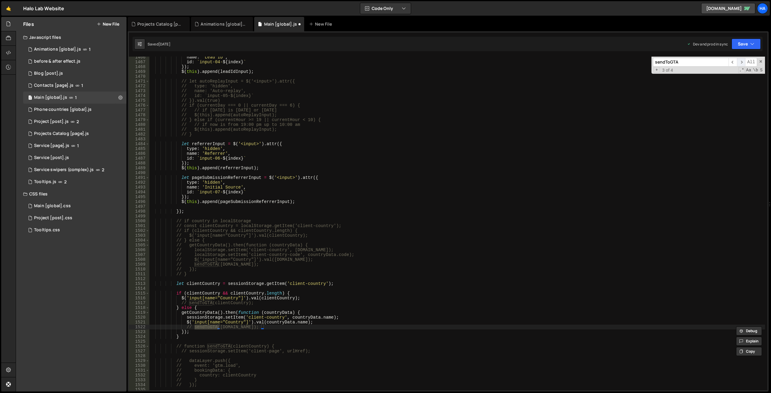
type input "sendToGTA"
click at [743, 63] on span "​" at bounding box center [741, 62] width 8 height 9
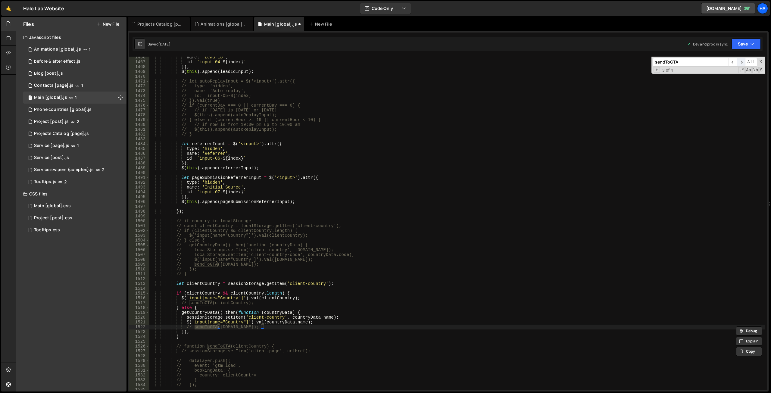
click at [743, 63] on span "​" at bounding box center [741, 62] width 8 height 9
click at [293, 208] on div "name : 'Lead ID' , id : ` input-04- ${ index } ` }) ; $ ( this ) . append ( lea…" at bounding box center [457, 226] width 616 height 343
paste input "clientCountry"
type input "clientCountry"
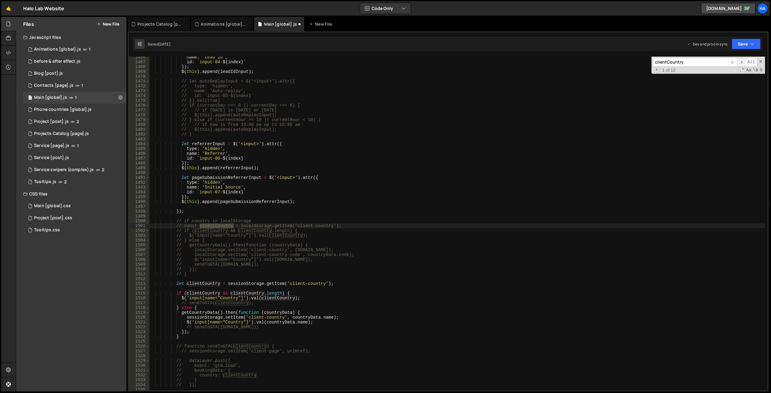
click at [741, 62] on span "​" at bounding box center [741, 62] width 8 height 9
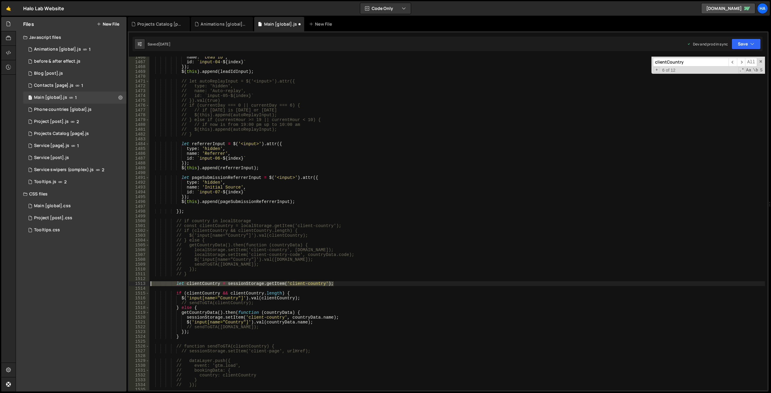
drag, startPoint x: 338, startPoint y: 282, endPoint x: 141, endPoint y: 283, distance: 197.1
click at [141, 283] on div "let clientCountry = sessionStorage.getItem('client-country'); 1466 1467 1468 14…" at bounding box center [448, 224] width 639 height 334
click at [742, 63] on span "​" at bounding box center [741, 62] width 8 height 9
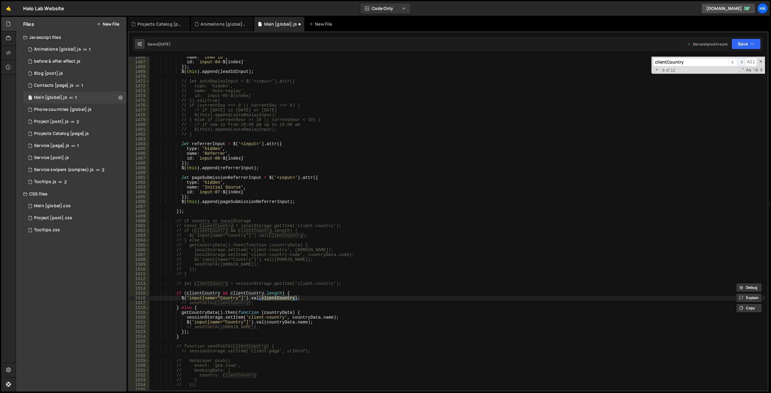
click at [742, 63] on span "​" at bounding box center [741, 62] width 8 height 9
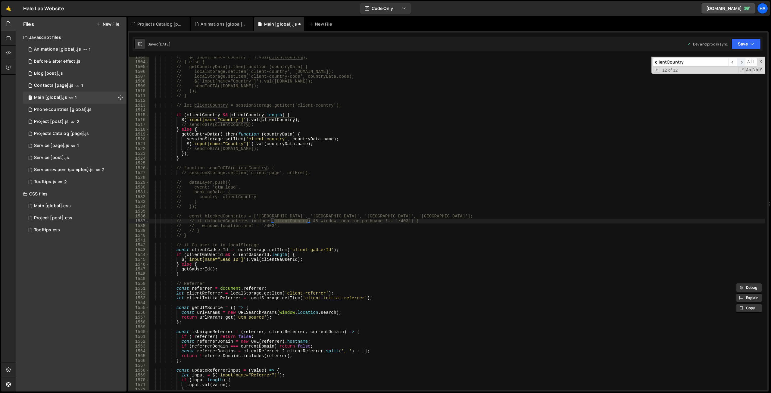
click at [742, 63] on span "​" at bounding box center [741, 62] width 8 height 9
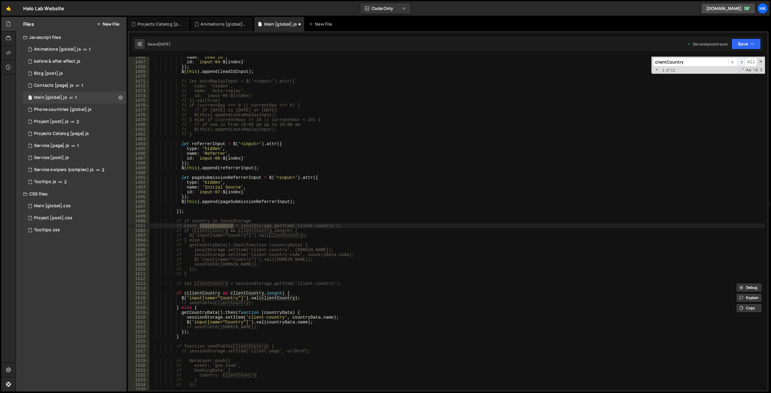
scroll to position [5879, 0]
click at [742, 63] on span "​" at bounding box center [741, 62] width 8 height 9
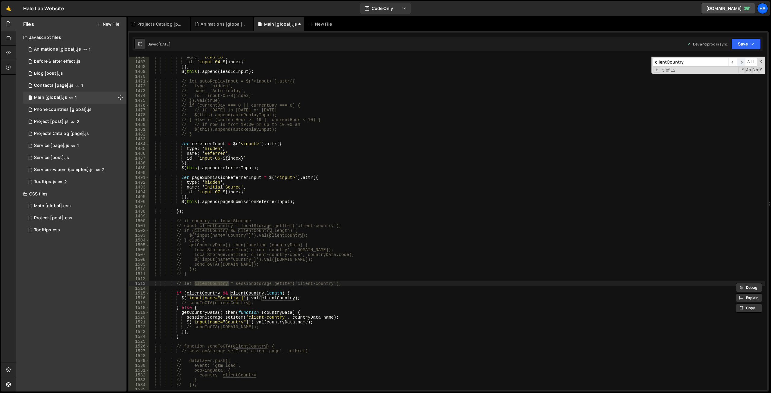
click at [742, 63] on span "​" at bounding box center [741, 62] width 8 height 9
click at [196, 275] on div "name : 'Lead ID' , id : ` input-04- ${ index } ` }) ; $ ( this ) . append ( lea…" at bounding box center [457, 226] width 616 height 343
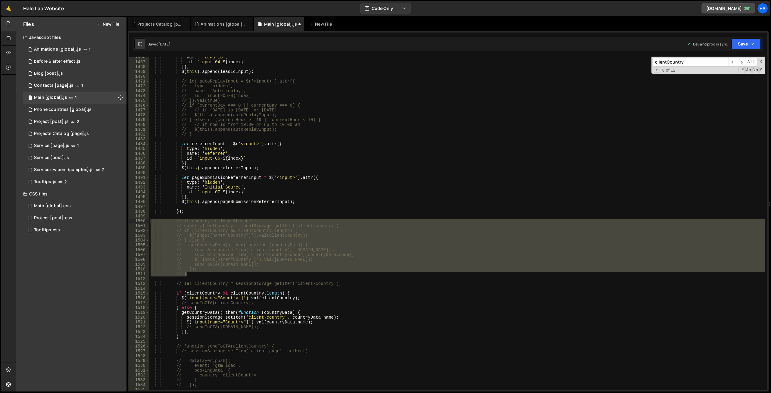
drag, startPoint x: 200, startPoint y: 275, endPoint x: 137, endPoint y: 223, distance: 81.8
click at [137, 223] on div "// } 1466 1467 1468 1469 1470 1471 1472 1473 1474 1475 1476 1477 1478 1479 1480…" at bounding box center [448, 224] width 639 height 334
click at [312, 293] on div "name : 'Lead ID' , id : ` input-04- ${ index } ` }) ; $ ( this ) . append ( lea…" at bounding box center [457, 226] width 616 height 343
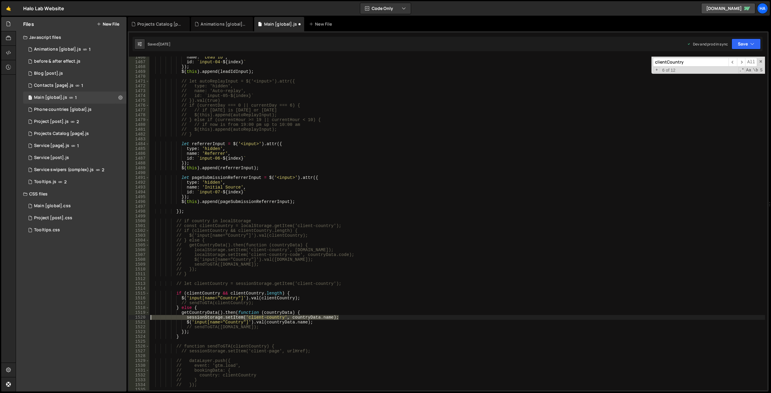
drag, startPoint x: 343, startPoint y: 317, endPoint x: 151, endPoint y: 319, distance: 192.2
click at [151, 319] on div "name : 'Lead ID' , id : ` input-04- ${ index } ` }) ; $ ( this ) . append ( lea…" at bounding box center [457, 226] width 616 height 343
click at [252, 315] on div "name : 'Lead ID' , id : ` input-04- ${ index } ` }) ; $ ( this ) . append ( lea…" at bounding box center [457, 224] width 616 height 334
click at [206, 294] on div "name : 'Lead ID' , id : ` input-04- ${ index } ` }) ; $ ( this ) . append ( lea…" at bounding box center [457, 226] width 616 height 343
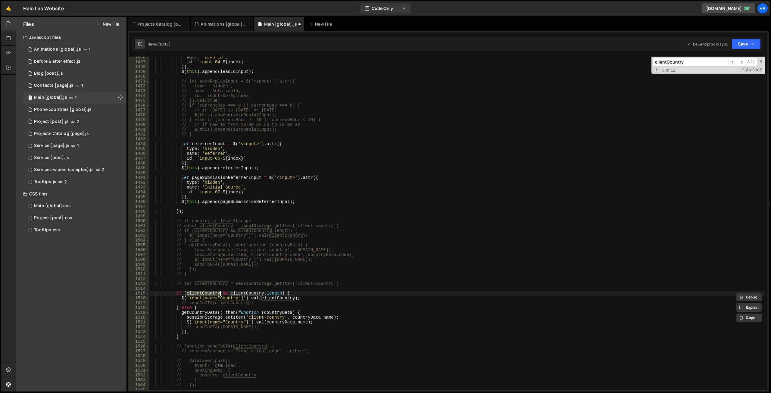
click at [205, 311] on div "name : 'Lead ID' , id : ` input-04- ${ index } ` }) ; $ ( this ) . append ( lea…" at bounding box center [457, 226] width 616 height 343
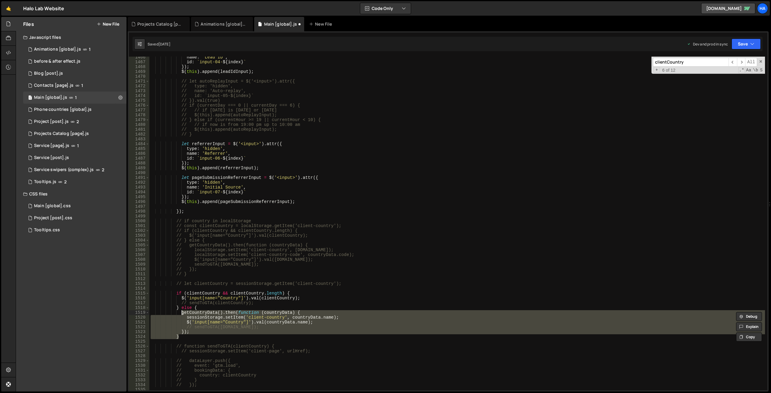
drag, startPoint x: 187, startPoint y: 337, endPoint x: 182, endPoint y: 311, distance: 26.6
click at [182, 311] on div "name : 'Lead ID' , id : ` input-04- ${ index } ` }) ; $ ( this ) . append ( lea…" at bounding box center [457, 226] width 616 height 343
click at [183, 307] on div "name : 'Lead ID' , id : ` input-04- ${ index } ` }) ; $ ( this ) . append ( lea…" at bounding box center [457, 226] width 616 height 343
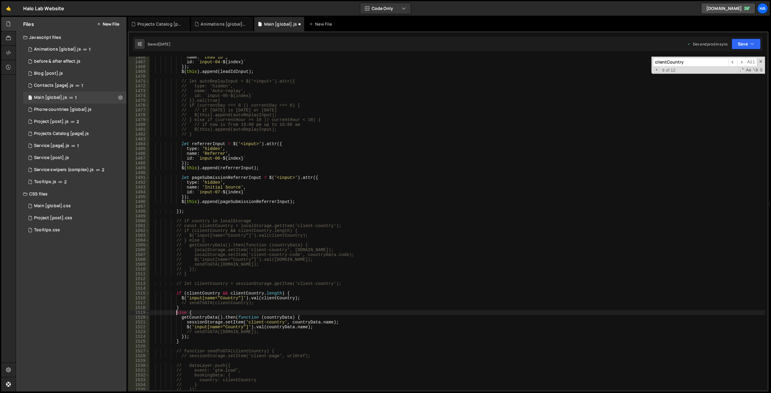
scroll to position [0, 2]
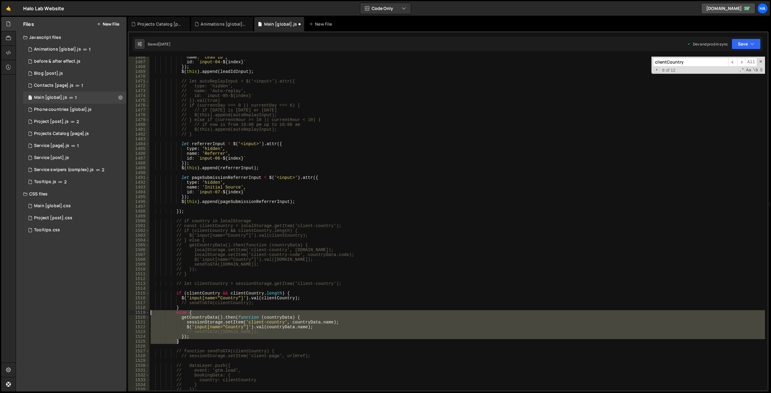
drag, startPoint x: 190, startPoint y: 341, endPoint x: 144, endPoint y: 315, distance: 52.8
click at [144, 315] on div "else { 1466 1467 1468 1469 1470 1471 1472 1473 1474 1475 1476 1477 1478 1479 14…" at bounding box center [448, 224] width 639 height 334
click at [273, 311] on div "name : 'Lead ID' , id : ` input-04- ${ index } ` }) ; $ ( this ) . append ( lea…" at bounding box center [457, 224] width 616 height 334
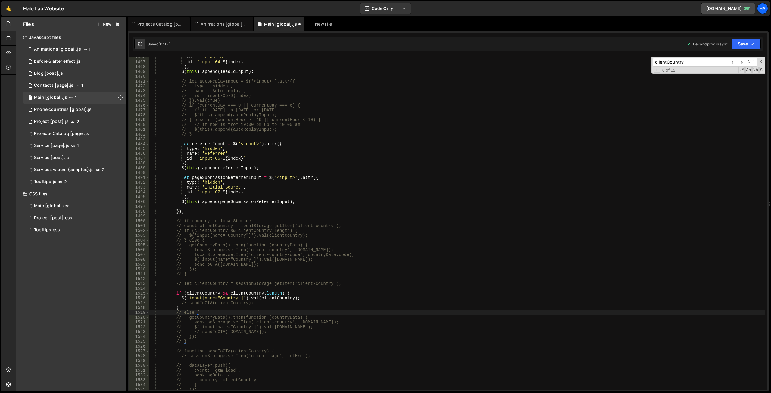
scroll to position [5952, 0]
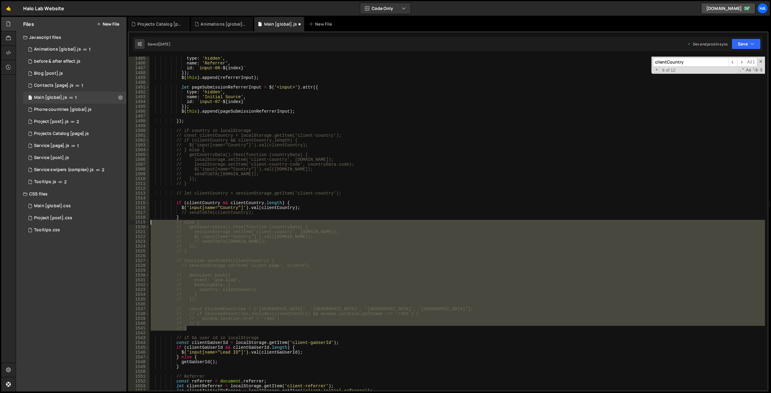
drag, startPoint x: 194, startPoint y: 328, endPoint x: 140, endPoint y: 224, distance: 117.2
click at [140, 224] on div "// else { 1485 1486 1487 1488 1489 1490 1491 1492 1493 1494 1495 1496 1497 1498…" at bounding box center [448, 224] width 639 height 334
type textarea "// else { // getCountryData().then(function (countryData) {"
click at [372, 255] on div "type : 'hidden' , name : 'Referrer' , id : ` input-06- ${ index } ` }) ; $ ( th…" at bounding box center [457, 224] width 616 height 334
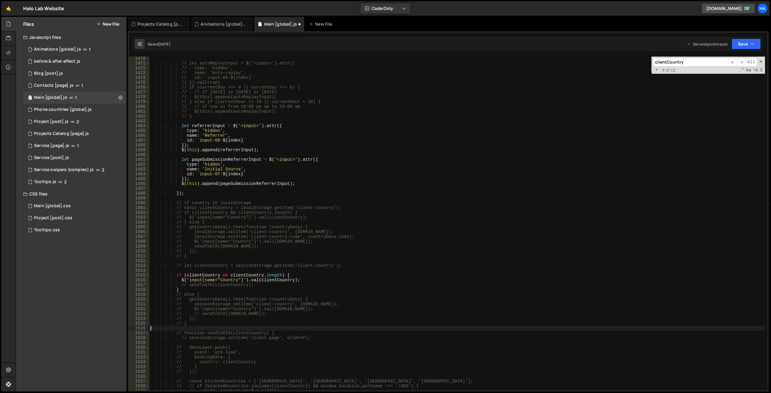
scroll to position [5891, 0]
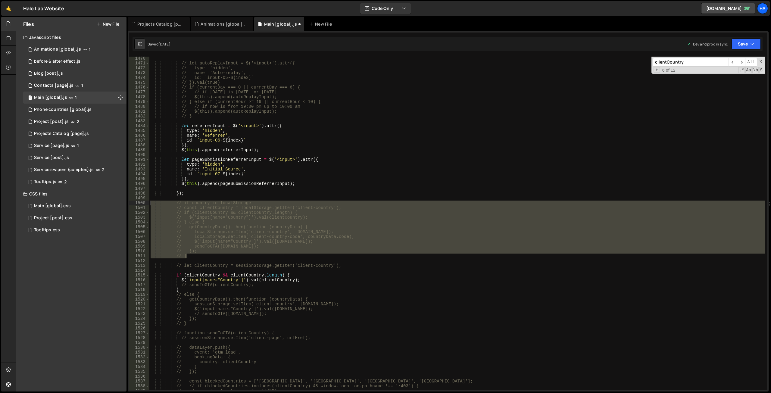
drag, startPoint x: 193, startPoint y: 255, endPoint x: 131, endPoint y: 203, distance: 80.0
click at [131, 203] on div "1470 1471 1472 1473 1474 1475 1476 1477 1478 1479 1480 1481 1482 1483 1484 1485…" at bounding box center [448, 224] width 639 height 334
type textarea "// if country in localStorage // const clientCountry = localStorage.getItem('cl…"
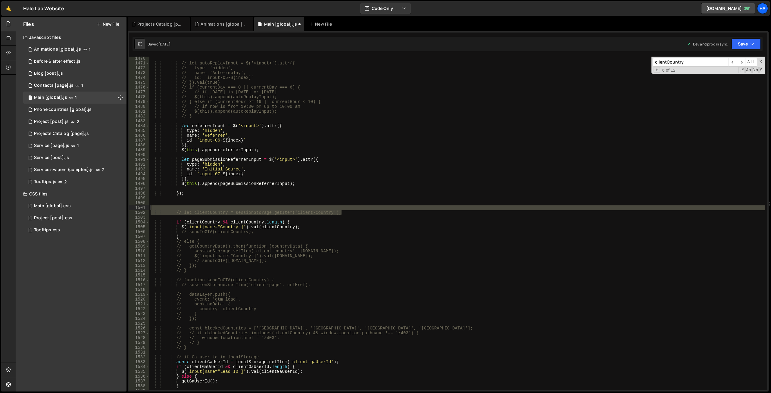
drag, startPoint x: 345, startPoint y: 213, endPoint x: 152, endPoint y: 205, distance: 193.0
click at [152, 205] on div "// let autoReplayInput = $('<input>').attr({ // type: 'hidden', // name: 'Auto-…" at bounding box center [457, 227] width 616 height 343
type textarea "// let clientCountry = sessionStorage.getItem('client-country');"
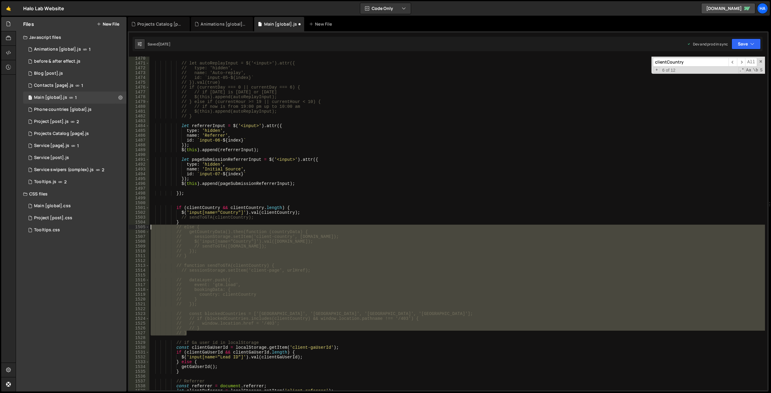
drag, startPoint x: 192, startPoint y: 333, endPoint x: 133, endPoint y: 229, distance: 119.1
click at [133, 229] on div "1470 1471 1472 1473 1474 1475 1476 1477 1478 1479 1480 1481 1482 1483 1484 1485…" at bounding box center [448, 224] width 639 height 334
type textarea "// else { // getCountryData().then(function (countryData) {"
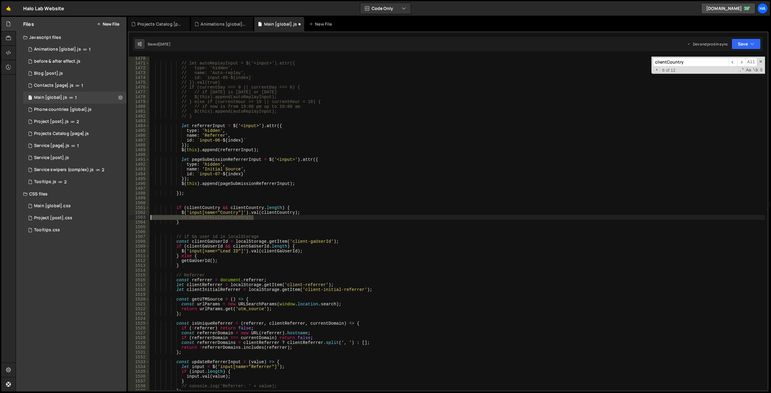
drag, startPoint x: 258, startPoint y: 218, endPoint x: 140, endPoint y: 215, distance: 117.5
click at [140, 215] on div "1470 1471 1472 1473 1474 1475 1476 1477 1478 1479 1480 1481 1482 1483 1484 1485…" at bounding box center [448, 224] width 639 height 334
type textarea "// sendToGTA(clientCountry);"
type textarea "$('input[name="Country"]').val(clientCountry);"
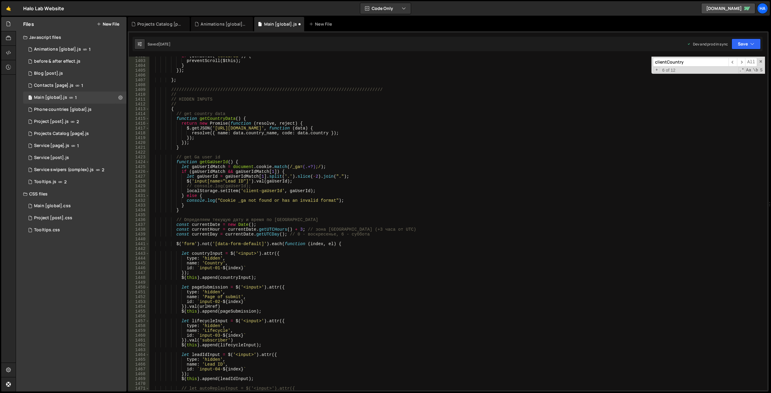
scroll to position [5798, 0]
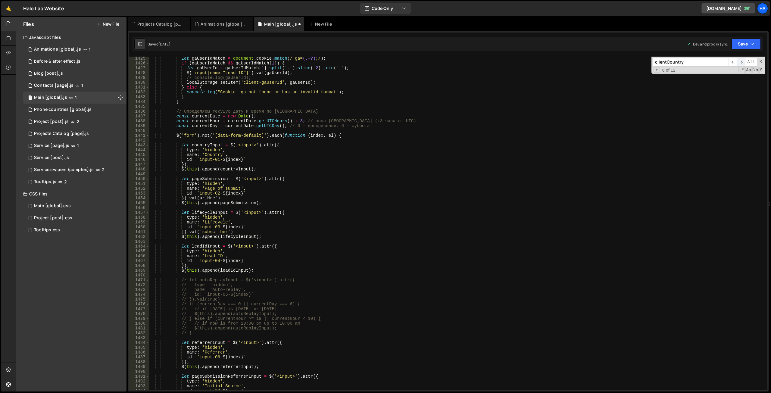
click at [739, 61] on span "​" at bounding box center [741, 62] width 8 height 9
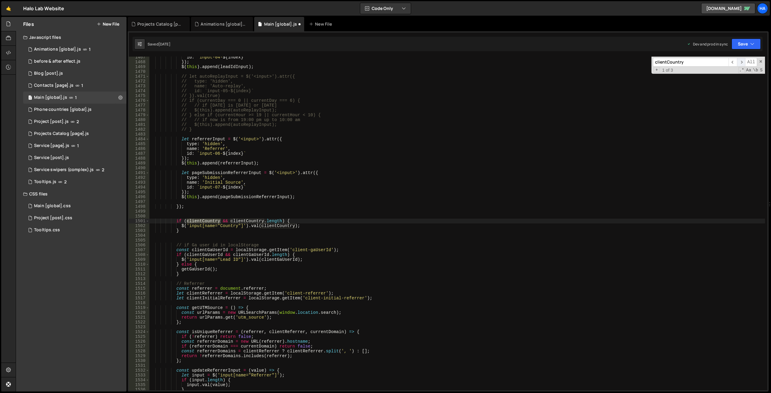
scroll to position [5970, 0]
click at [739, 61] on span "​" at bounding box center [741, 62] width 8 height 9
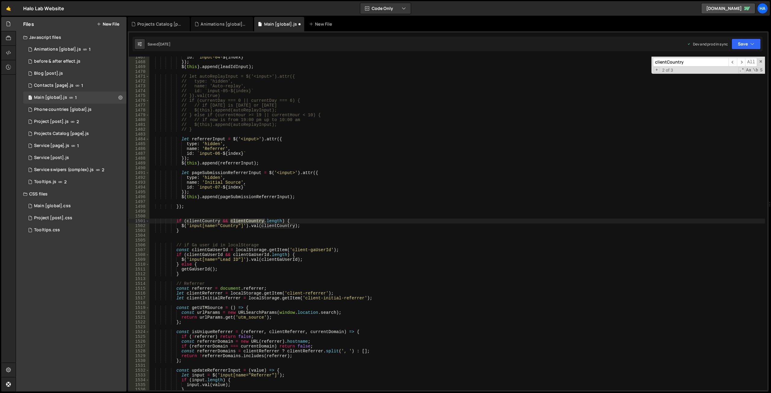
click at [698, 60] on input "clientCountry" at bounding box center [691, 62] width 76 height 9
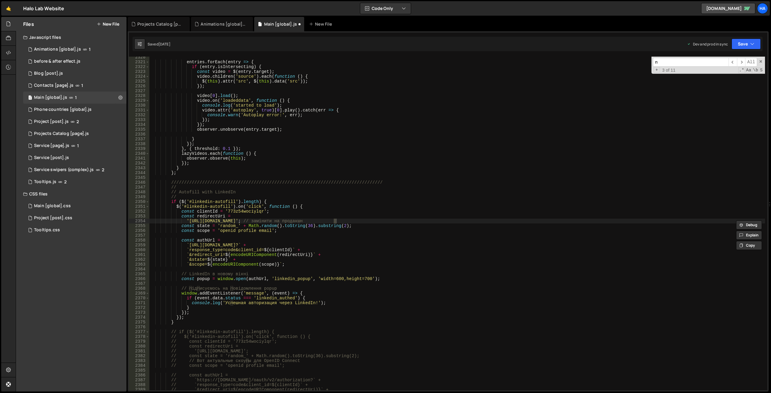
scroll to position [9443, 0]
type input "gtm"
click at [741, 62] on span "​" at bounding box center [741, 62] width 8 height 9
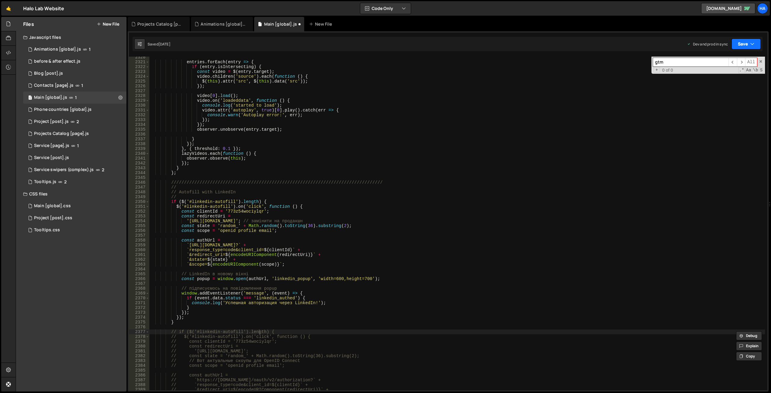
click at [760, 45] on button "Save" at bounding box center [746, 44] width 29 height 11
click at [744, 56] on div "Save to Staging S" at bounding box center [726, 59] width 63 height 6
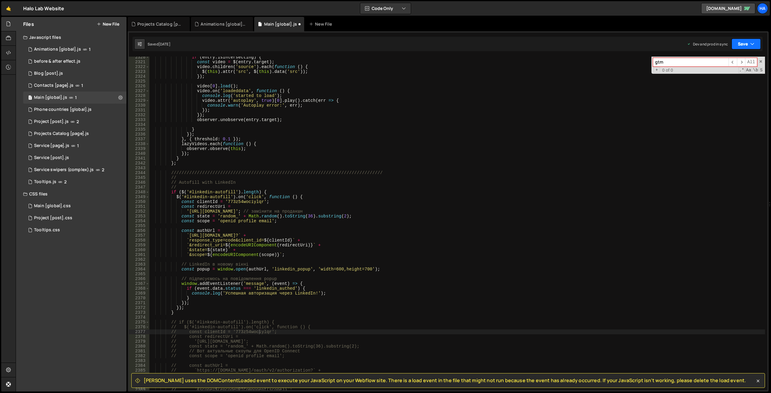
click at [754, 42] on icon "button" at bounding box center [753, 44] width 4 height 6
click at [733, 77] on div "Save to Production S" at bounding box center [726, 78] width 63 height 6
click at [403, 188] on div "if ( entry . isIntersecting ) { const video = $ ( entry . target ) ; video . ch…" at bounding box center [457, 226] width 616 height 343
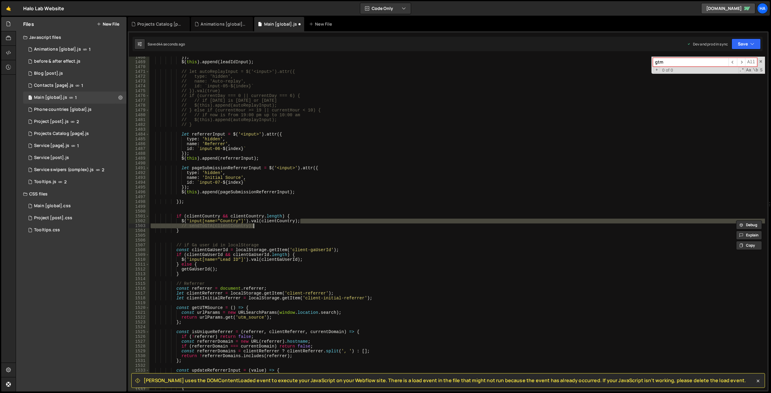
scroll to position [5972, 0]
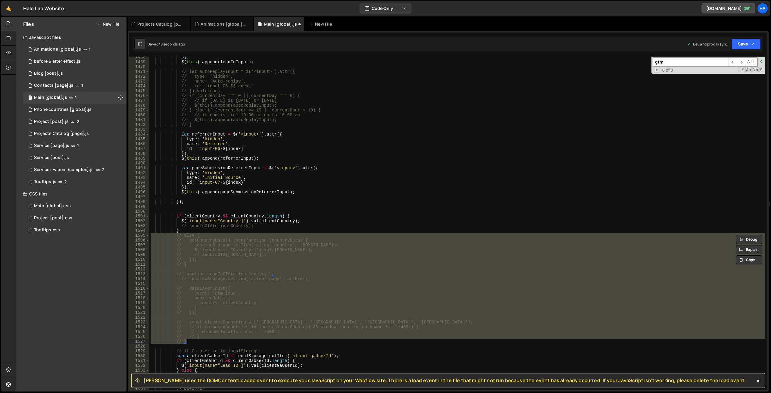
type textarea "// let clientCountry = sessionStorage.getItem('client-country');"
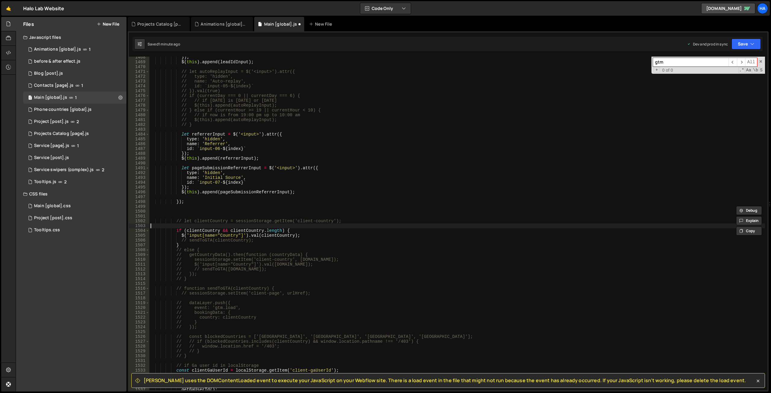
click at [328, 224] on div "}) ; $ ( this ) . append ( leadIdInput ) ; // let autoReplayInput = $('<input>'…" at bounding box center [457, 226] width 616 height 343
drag, startPoint x: 267, startPoint y: 239, endPoint x: 149, endPoint y: 238, distance: 117.2
click at [149, 238] on div "}) ; $ ( this ) . append ( leadIdInput ) ; // let autoReplayInput = $('<input>'…" at bounding box center [457, 226] width 616 height 343
type textarea "// sendToGTA(clientCountry);"
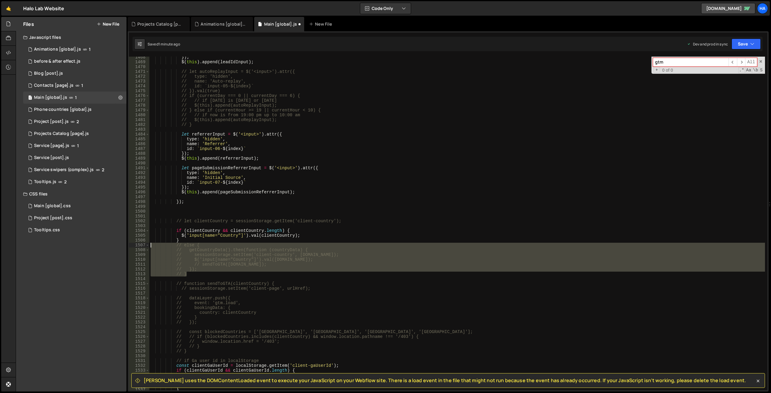
drag, startPoint x: 193, startPoint y: 275, endPoint x: 136, endPoint y: 245, distance: 63.9
click at [136, 245] on div "$('input[name="Country"]').val(clientCountry); 1468 1469 1470 1471 1472 1473 14…" at bounding box center [448, 224] width 639 height 334
click at [183, 240] on div "}) ; $ ( this ) . append ( leadIdInput ) ; // let autoReplayInput = $('<input>'…" at bounding box center [457, 226] width 616 height 343
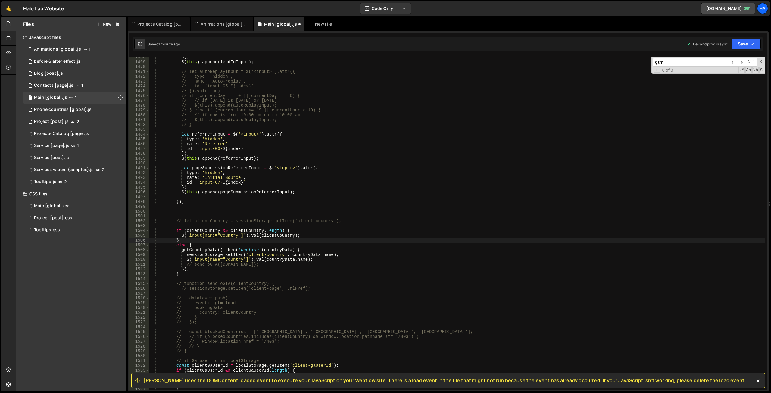
click at [303, 255] on div "}) ; $ ( this ) . append ( leadIdInput ) ; // let autoReplayInput = $('<input>'…" at bounding box center [457, 226] width 616 height 343
click at [197, 250] on div "}) ; $ ( this ) . append ( leadIdInput ) ; // let autoReplayInput = $('<input>'…" at bounding box center [457, 226] width 616 height 343
type textarea "getCountryData().then(function (countryData) {"
click at [197, 250] on div "}) ; $ ( this ) . append ( leadIdInput ) ; // let autoReplayInput = $('<input>'…" at bounding box center [457, 226] width 616 height 343
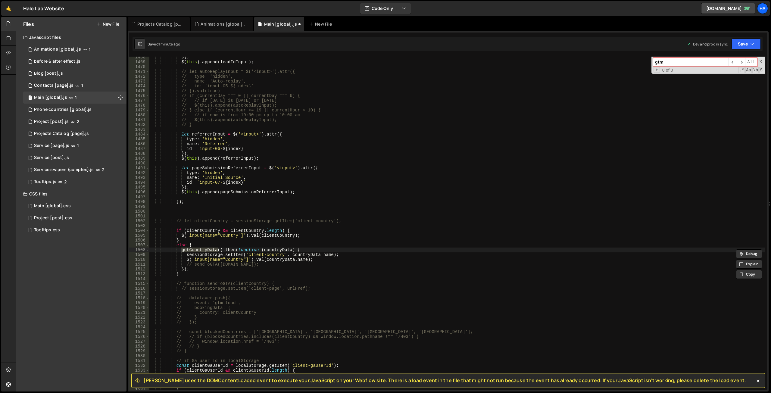
click at [674, 64] on input "gtm" at bounding box center [691, 62] width 76 height 9
paste input "etCountryData"
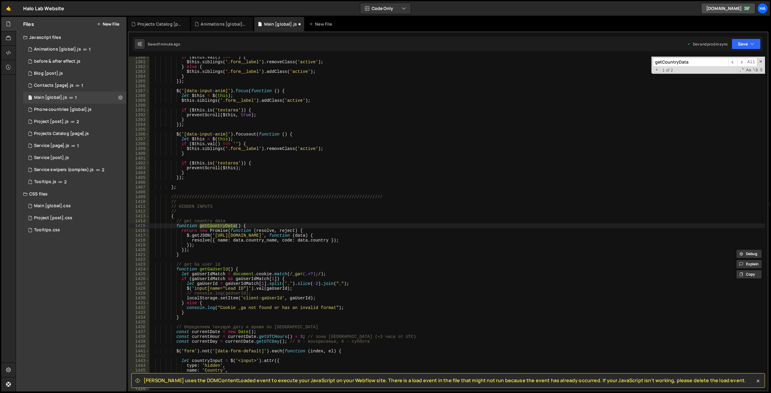
scroll to position [5559, 0]
type input "getCountryData"
click at [743, 62] on span "​" at bounding box center [741, 62] width 8 height 9
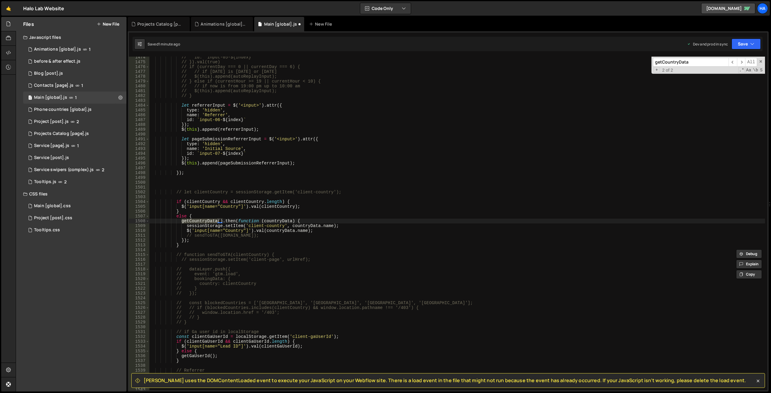
click at [234, 233] on div "// id: `input-05-${index}` // }).val(true) // if (currentDay === 0 || currentDa…" at bounding box center [457, 226] width 616 height 343
drag, startPoint x: 268, startPoint y: 235, endPoint x: 131, endPoint y: 236, distance: 137.4
click at [131, 236] on div "$('input[name="Country"]').[PERSON_NAME]([DOMAIN_NAME]); 1474 1475 1476 1477 14…" at bounding box center [448, 224] width 639 height 334
type textarea "// sendToGTA([DOMAIN_NAME]);"
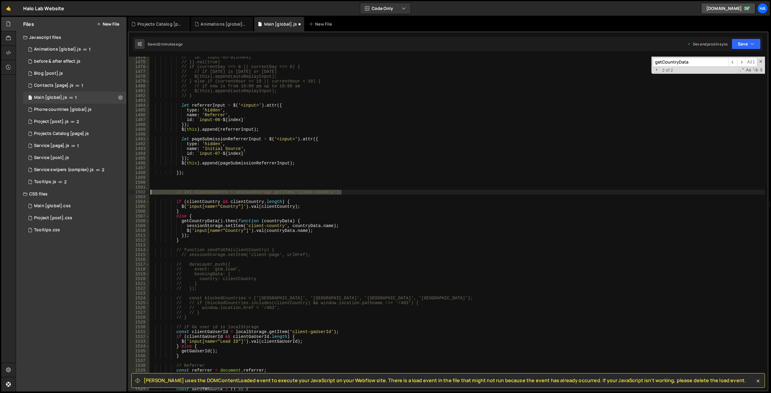
drag, startPoint x: 348, startPoint y: 192, endPoint x: 152, endPoint y: 193, distance: 196.1
click at [152, 193] on div "// id: `input-05-${index}` // }).val(true) // if (currentDay === 0 || currentDa…" at bounding box center [457, 226] width 616 height 343
type textarea "// let clientCountry = sessionStorage.getItem('client-country');"
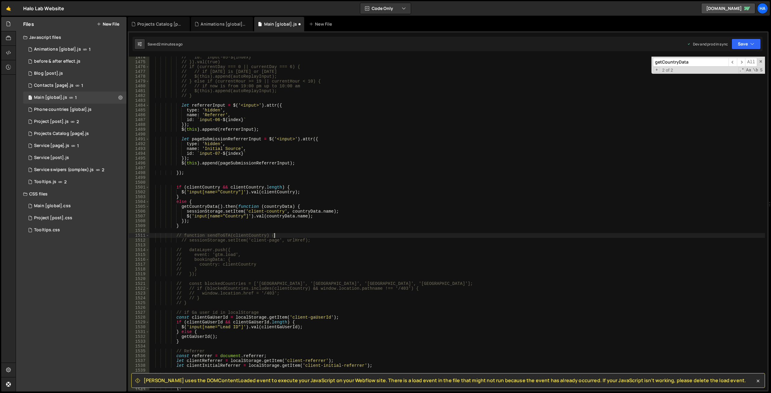
click at [274, 236] on div "// id: `input-05-${index}` // }).val(true) // if (currentDay === 0 || currentDa…" at bounding box center [457, 226] width 616 height 343
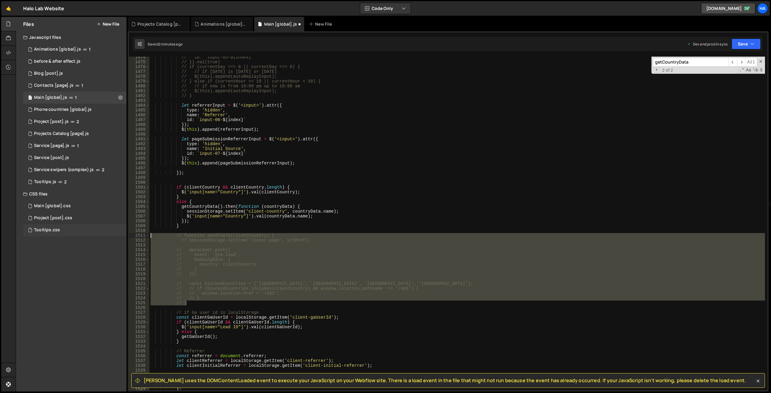
drag, startPoint x: 199, startPoint y: 303, endPoint x: 120, endPoint y: 235, distance: 104.4
click at [120, 235] on div "Files New File Javascript files 1 Animations [global].js 1 0 before & after eff…" at bounding box center [394, 204] width 756 height 375
type textarea "// function sendToGTA(clientCountry) { // sessionStorage.setItem('client-page',…"
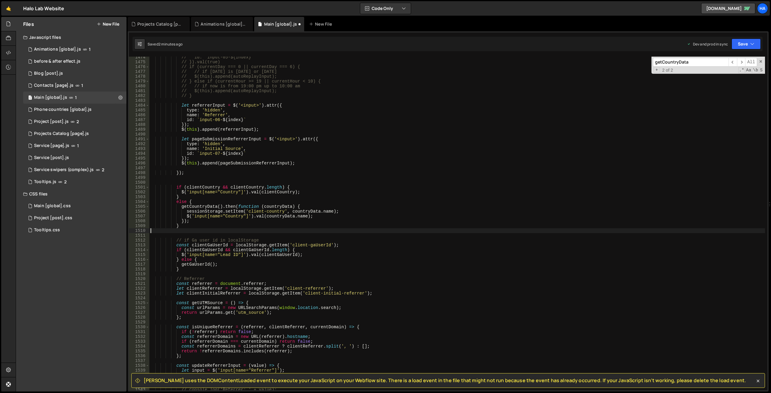
click at [366, 216] on div "// id: `input-05-${index}` // }).val(true) // if (currentDay === 0 || currentDa…" at bounding box center [457, 226] width 616 height 343
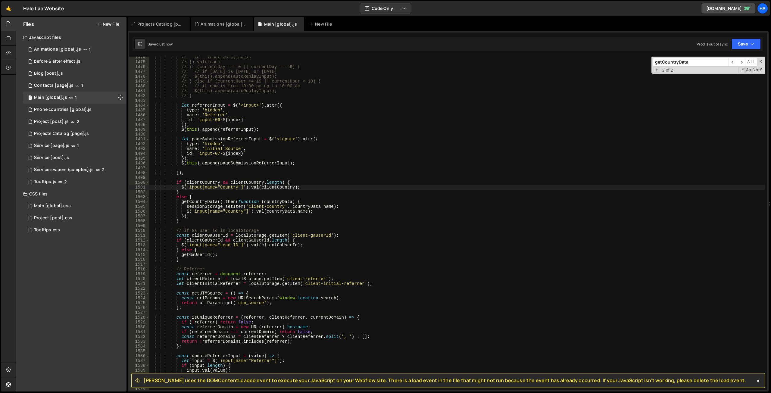
click at [191, 189] on div "// id: `input-05-${index}` // }).val(true) // if (currentDay === 0 || currentDa…" at bounding box center [457, 226] width 616 height 343
click at [190, 192] on div "// id: `input-05-${index}` // }).val(true) // if (currentDay === 0 || currentDa…" at bounding box center [457, 226] width 616 height 343
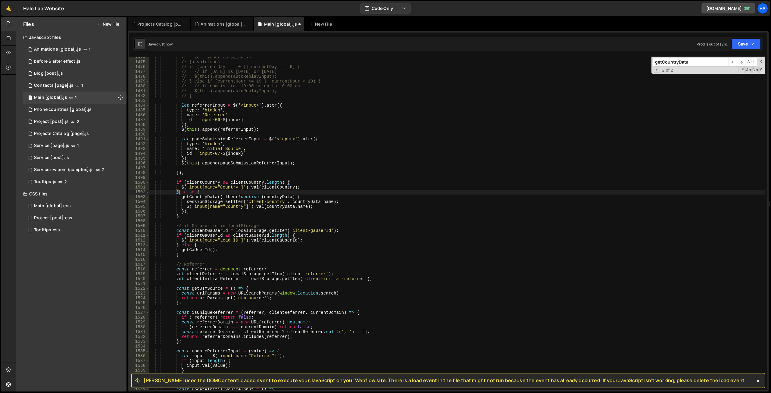
type textarea "} else {"
click at [313, 190] on div "// id: `input-05-${index}` // }).val(true) // if (currentDay === 0 || currentDa…" at bounding box center [457, 226] width 616 height 343
click at [751, 43] on icon "button" at bounding box center [753, 44] width 4 height 6
click at [732, 58] on div "Save to Staging S" at bounding box center [726, 59] width 63 height 6
click at [752, 44] on icon "button" at bounding box center [753, 44] width 4 height 6
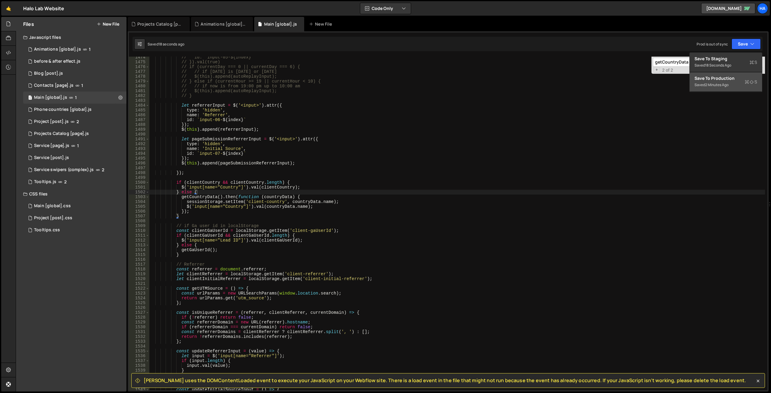
click at [724, 79] on div "Save to Production S" at bounding box center [726, 78] width 63 height 6
click at [688, 64] on input "getCountryData" at bounding box center [691, 62] width 76 height 9
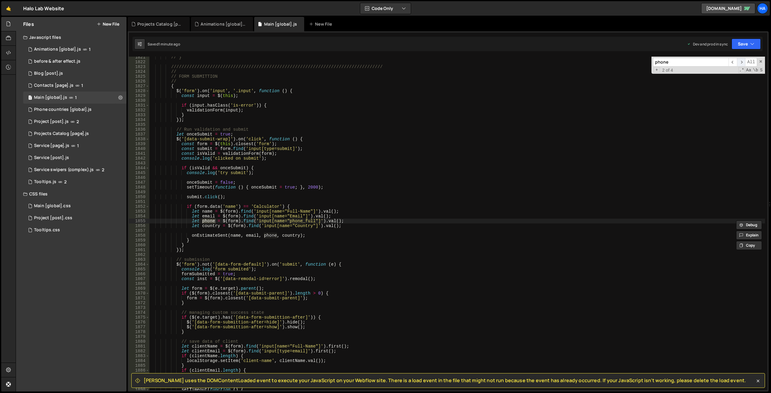
type input "phone"
click at [740, 62] on span "​" at bounding box center [741, 62] width 8 height 9
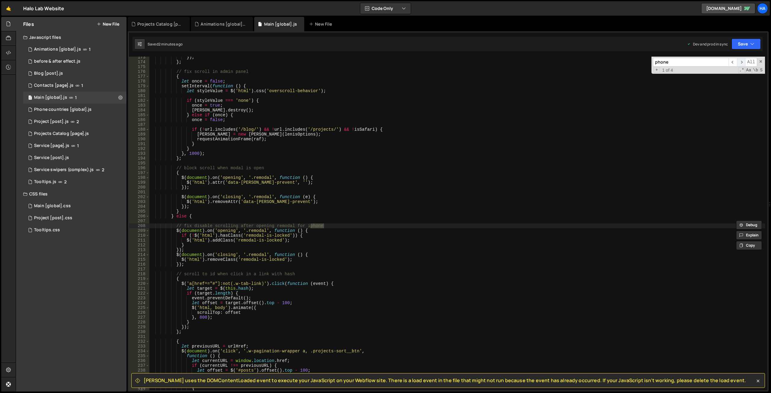
click at [740, 62] on span "​" at bounding box center [741, 62] width 8 height 9
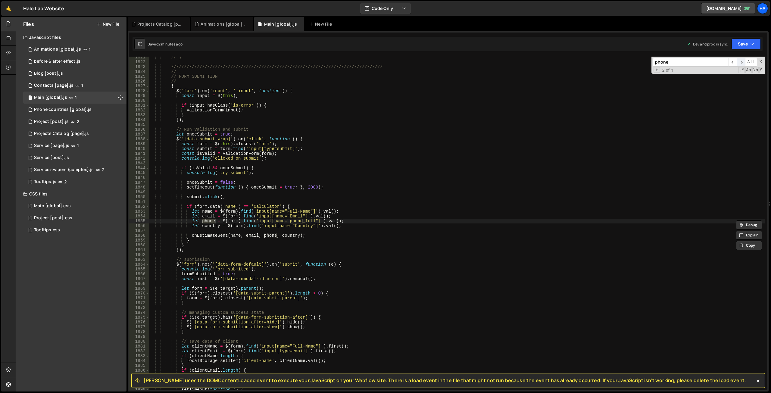
click at [740, 62] on span "​" at bounding box center [741, 62] width 8 height 9
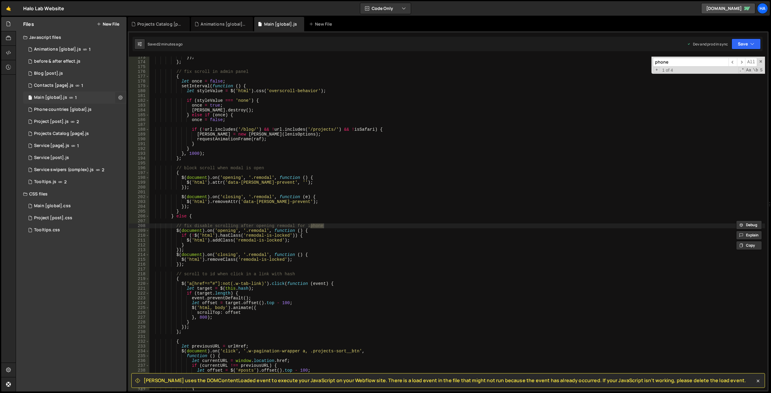
click at [120, 97] on icon at bounding box center [120, 98] width 4 height 6
click at [173, 111] on button "Edit File Settings" at bounding box center [157, 110] width 59 height 12
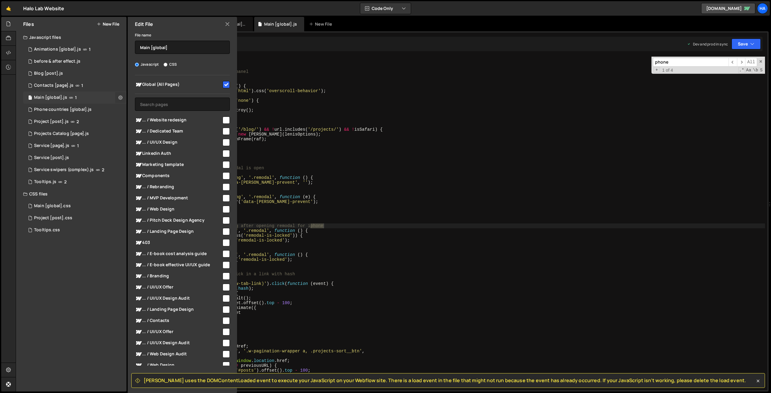
click at [121, 97] on icon at bounding box center [120, 98] width 4 height 6
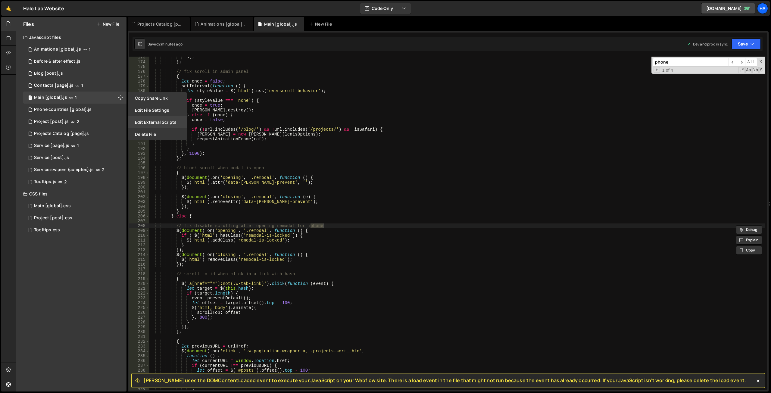
click at [163, 121] on button "Edit External Scripts" at bounding box center [157, 122] width 59 height 12
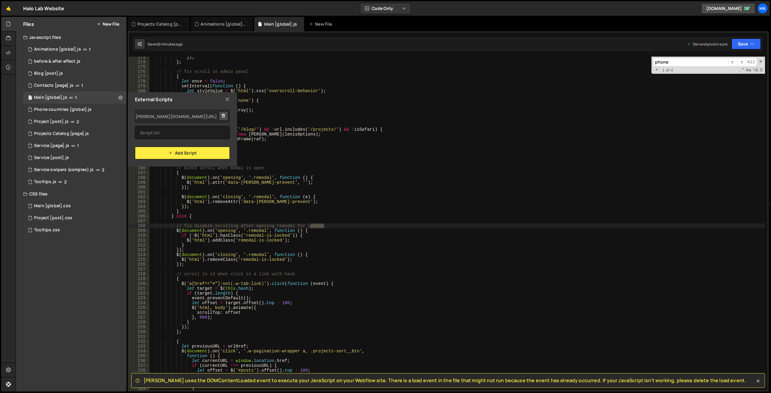
click at [228, 99] on icon at bounding box center [227, 99] width 5 height 7
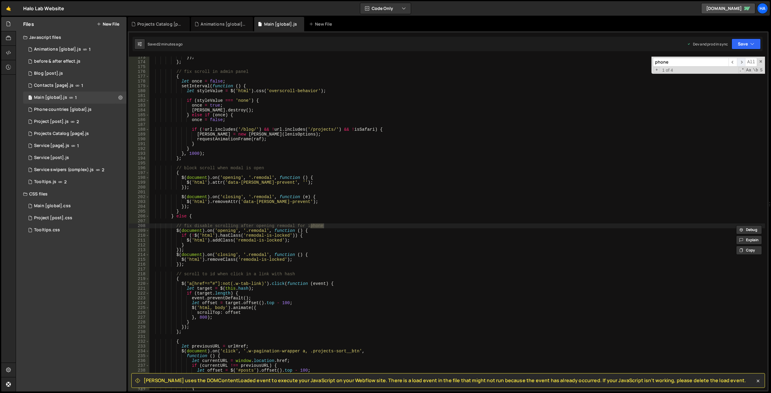
click at [743, 61] on span "​" at bounding box center [741, 62] width 8 height 9
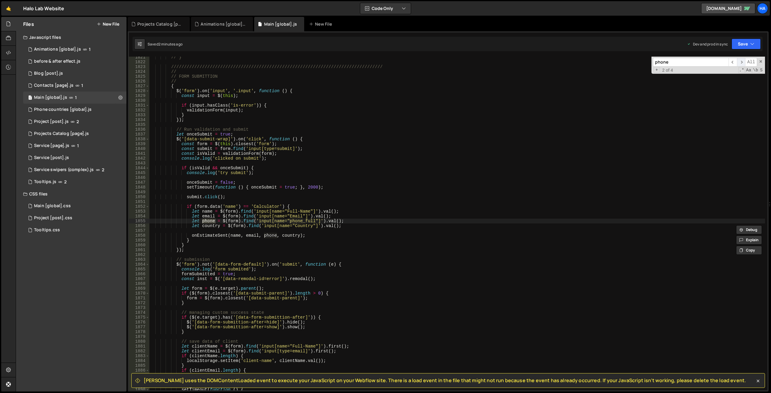
click at [743, 61] on span "​" at bounding box center [741, 62] width 8 height 9
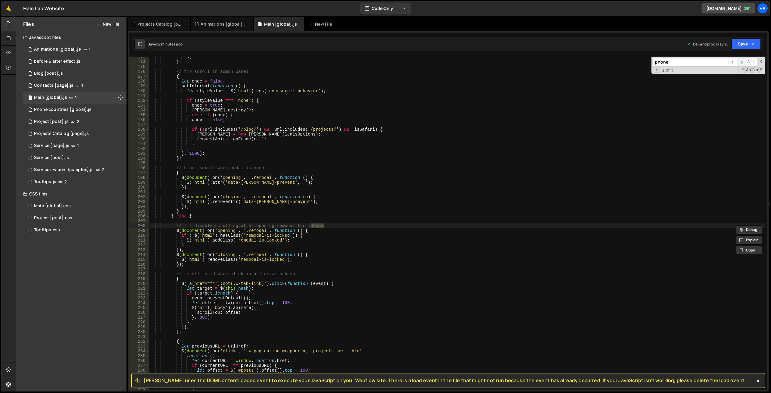
click at [743, 61] on span "​" at bounding box center [741, 62] width 8 height 9
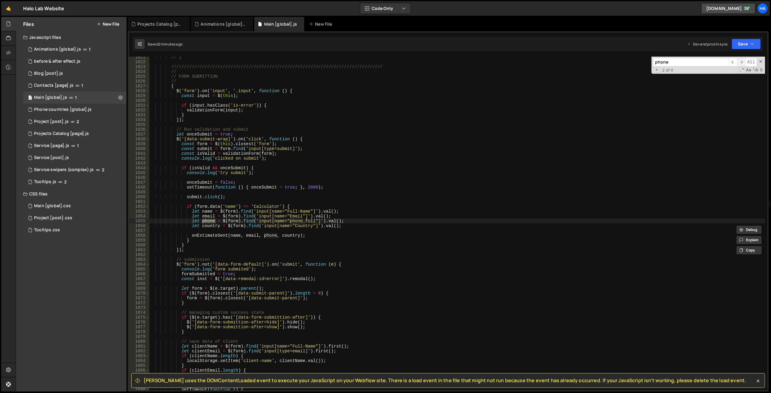
click at [743, 61] on span "​" at bounding box center [741, 62] width 8 height 9
click at [60, 110] on div "Phone countries [global].js" at bounding box center [63, 109] width 58 height 5
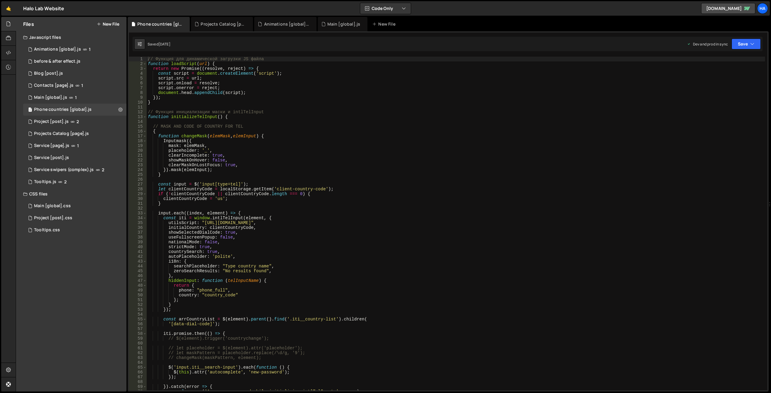
click at [536, 127] on div "// Функция для динамической загрузки JS файла function loadScript ( url ) { ret…" at bounding box center [456, 228] width 619 height 343
click at [196, 201] on div "// Функция для динамической загрузки JS файла function loadScript ( url ) { ret…" at bounding box center [456, 228] width 619 height 343
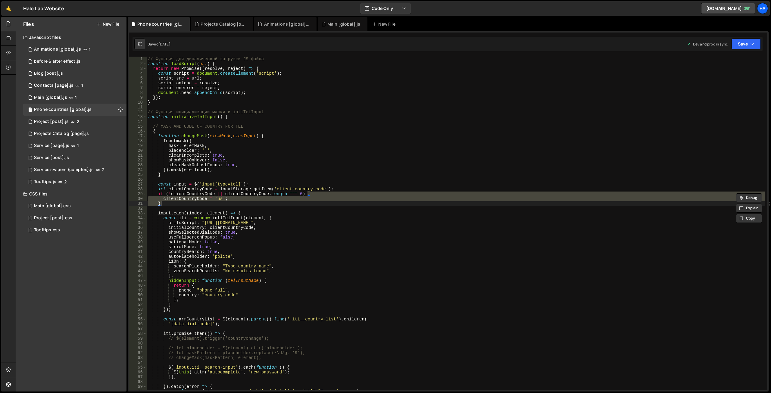
click at [195, 201] on div "// Функция для динамической загрузки JS файла function loadScript ( url ) { ret…" at bounding box center [456, 224] width 619 height 334
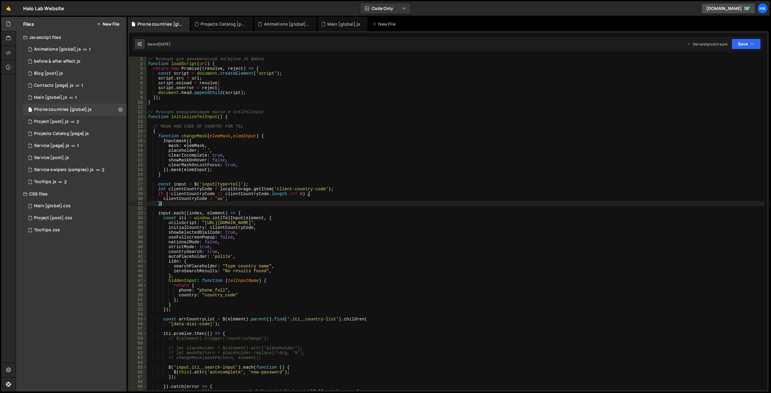
click at [195, 201] on div "// Функция для динамической загрузки JS файла function loadScript ( url ) { ret…" at bounding box center [456, 228] width 619 height 343
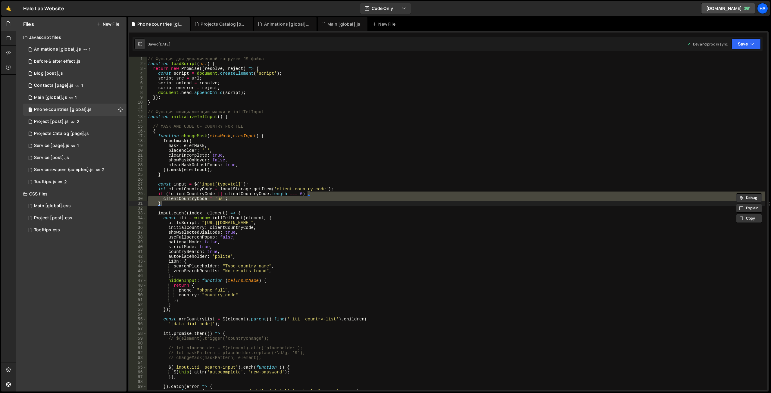
click at [198, 190] on div "// Функция для динамической загрузки JS файла function loadScript ( url ) { ret…" at bounding box center [456, 228] width 619 height 343
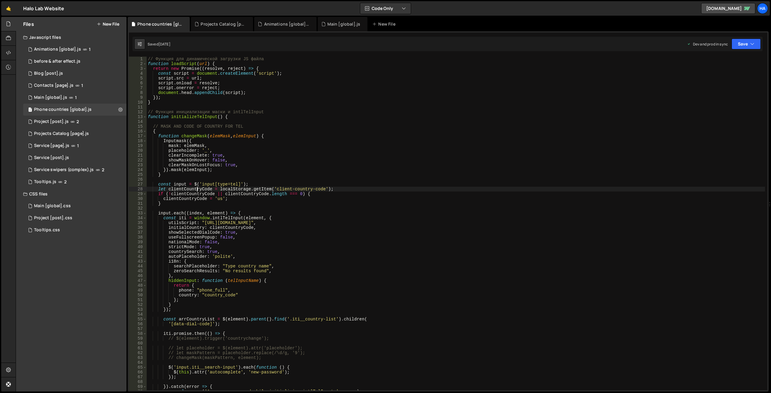
click at [198, 190] on div "// Функция для динамической загрузки JS файла function loadScript ( url ) { ret…" at bounding box center [456, 228] width 619 height 343
click at [213, 192] on div "// Функция для динамической загрузки JS файла function loadScript ( url ) { ret…" at bounding box center [456, 228] width 619 height 343
click at [196, 189] on div "// Функция для динамической загрузки JS файла function loadScript ( url ) { ret…" at bounding box center [456, 228] width 619 height 343
type textarea "let clientCountryCode = localStorage.getItem('client-country-code');"
click at [196, 189] on div "// Функция для динамической загрузки JS файла function loadScript ( url ) { ret…" at bounding box center [456, 228] width 619 height 343
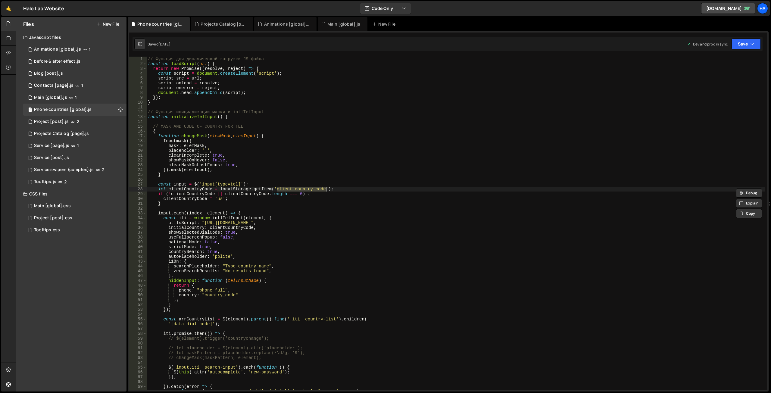
drag, startPoint x: 277, startPoint y: 190, endPoint x: 325, endPoint y: 191, distance: 48.2
click at [325, 191] on div "// Функция для динамической загрузки JS файла function loadScript ( url ) { ret…" at bounding box center [456, 228] width 619 height 343
click at [740, 61] on span "​" at bounding box center [741, 62] width 8 height 9
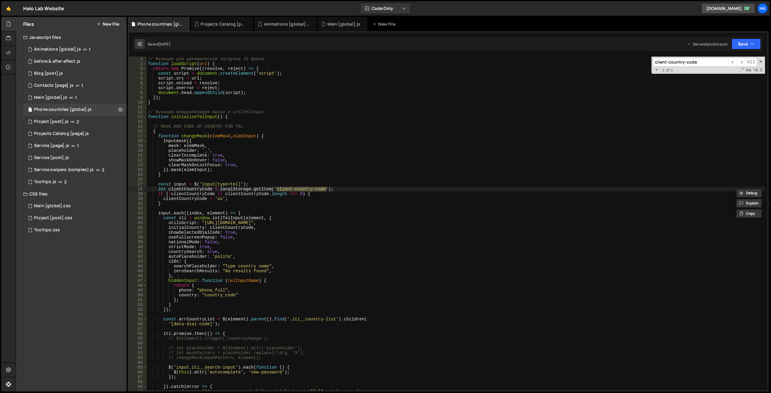
click at [190, 190] on div "// Функция для динамической загрузки JS файла function loadScript ( url ) { ret…" at bounding box center [456, 228] width 619 height 343
click at [233, 189] on div "// Функция для динамической загрузки JS файла function loadScript ( url ) { ret…" at bounding box center [456, 228] width 619 height 343
drag, startPoint x: 326, startPoint y: 189, endPoint x: 278, endPoint y: 191, distance: 47.9
click at [278, 191] on div "// Функция для динамической загрузки JS файла function loadScript ( url ) { ret…" at bounding box center [456, 228] width 619 height 343
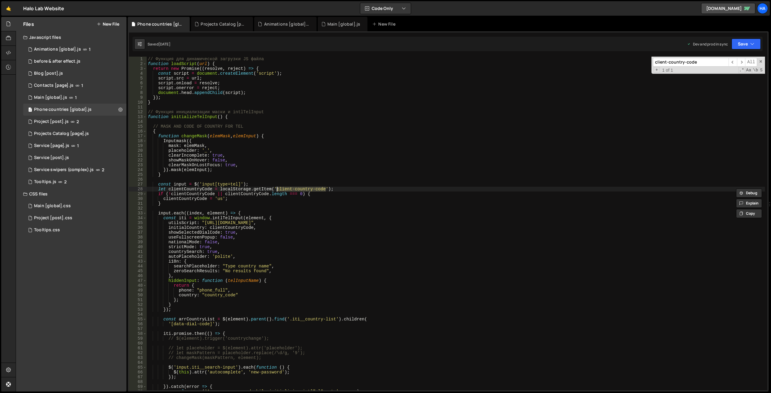
click at [335, 190] on div "// Функция для динамической загрузки JS файла function loadScript ( url ) { ret…" at bounding box center [456, 228] width 619 height 343
drag, startPoint x: 338, startPoint y: 190, endPoint x: 151, endPoint y: 190, distance: 187.1
click at [151, 190] on div "// Функция для динамической загрузки JS файла function loadScript ( url ) { ret…" at bounding box center [456, 228] width 619 height 343
click at [200, 193] on div "// Функция для динамической загрузки JS файла function loadScript ( url ) { ret…" at bounding box center [456, 228] width 619 height 343
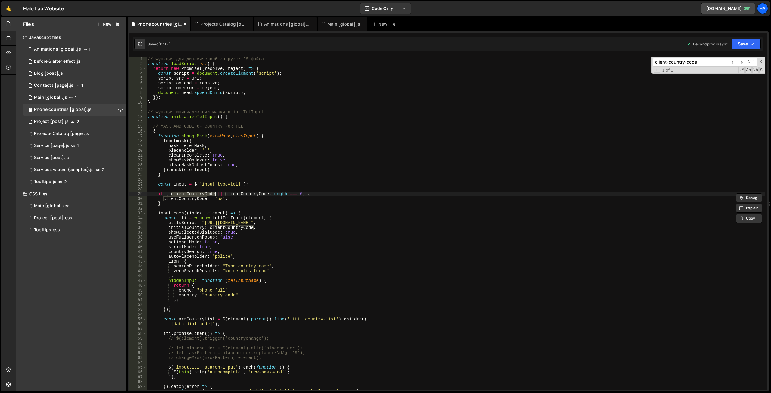
paste textarea "window.clientCountry"
paste textarea "window."
click at [263, 194] on div "// Функция для динамической загрузки JS файла function loadScript ( url ) { ret…" at bounding box center [456, 228] width 619 height 343
paste textarea "window."
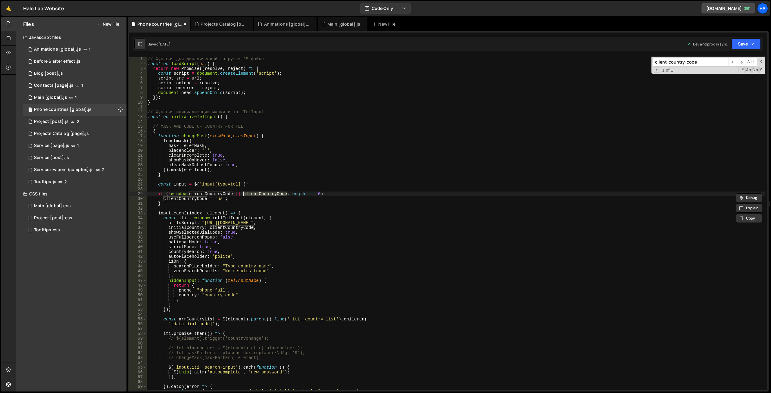
type textarea "if (!window.clientCountryCode || window.clientCountryCode.length === 0) {"
drag, startPoint x: 685, startPoint y: 62, endPoint x: 628, endPoint y: 64, distance: 57.0
click at [628, 64] on div "// Функция для динамической загрузки JS файла function loadScript ( url ) { ret…" at bounding box center [456, 224] width 619 height 334
type input "code"
click at [742, 60] on span "​" at bounding box center [741, 62] width 8 height 9
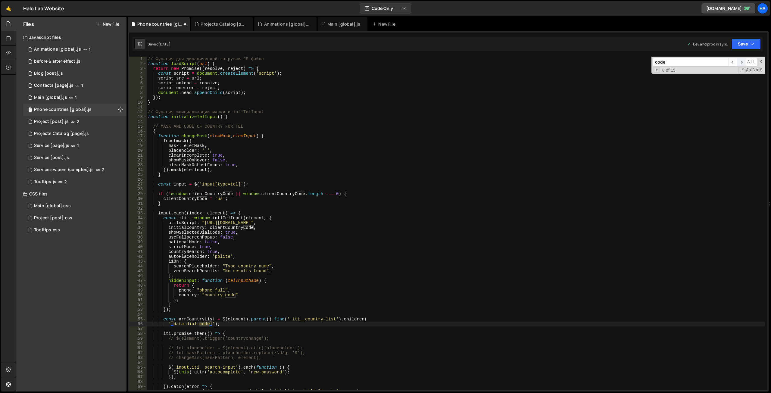
scroll to position [195, 0]
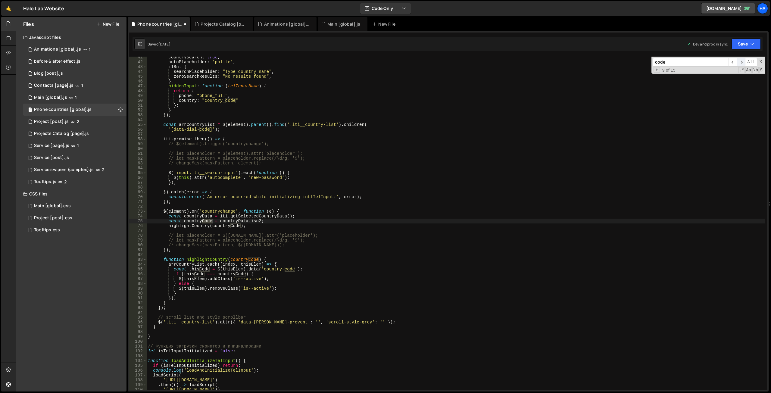
click at [742, 60] on span "​" at bounding box center [741, 62] width 8 height 9
click at [234, 226] on div "countrySearch : true , autoPlaceholder : 'polite' , i18n : { searchPlaceholder …" at bounding box center [456, 224] width 619 height 334
click at [234, 226] on div "countrySearch : true , autoPlaceholder : 'polite' , i18n : { searchPlaceholder …" at bounding box center [456, 226] width 619 height 343
click at [741, 61] on span "​" at bounding box center [741, 62] width 8 height 9
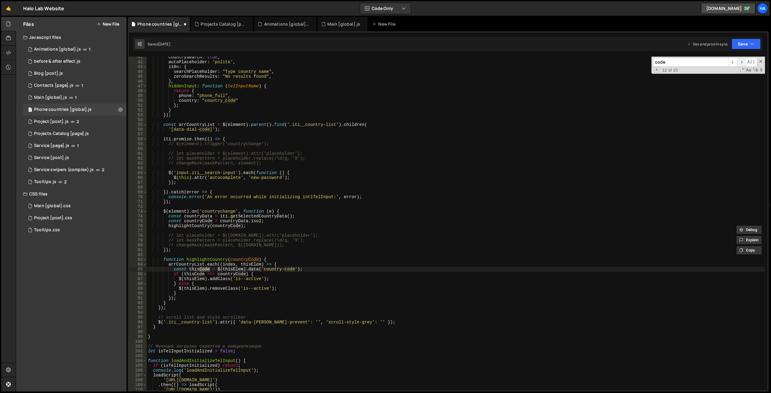
click at [741, 61] on span "​" at bounding box center [741, 62] width 8 height 9
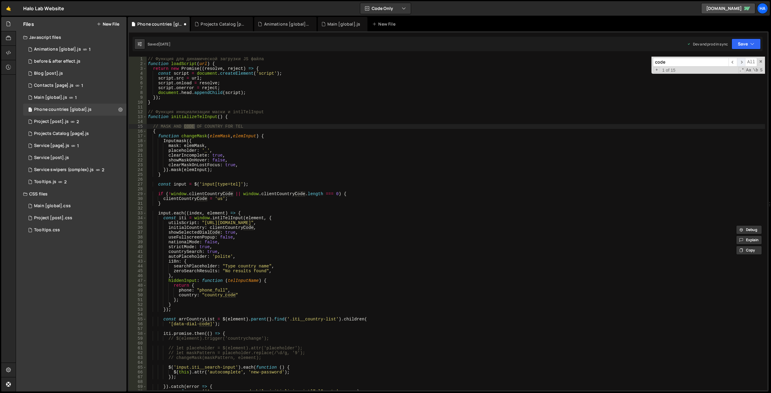
click at [741, 61] on span "​" at bounding box center [741, 62] width 8 height 9
click at [418, 167] on div "// Функция для динамической загрузки JS файла function loadScript ( url ) { ret…" at bounding box center [456, 228] width 619 height 343
click at [753, 41] on icon "button" at bounding box center [753, 44] width 4 height 6
click at [724, 82] on div "Saved [DATE]" at bounding box center [726, 84] width 63 height 7
click at [751, 41] on button "Save" at bounding box center [746, 44] width 29 height 11
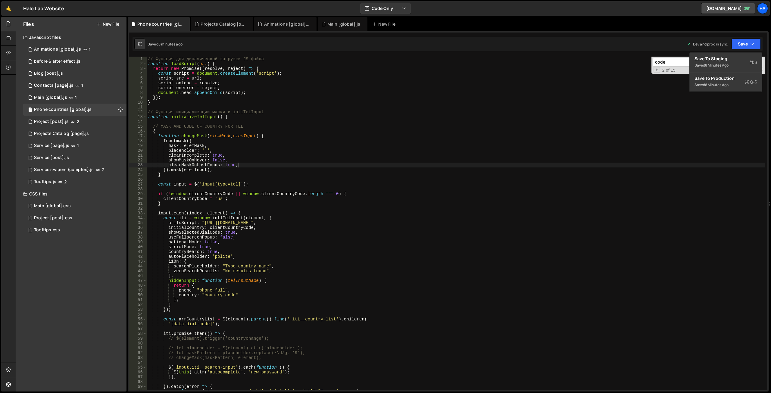
type textarea "showMaskOnHover: false,"
click at [464, 162] on div "// Функция для динамической загрузки JS файла function loadScript ( url ) { ret…" at bounding box center [456, 228] width 619 height 343
paste input "[DOMAIN_NAME]"
type input "[DOMAIN_NAME]"
type textarea "if (!window.clientCountryCode || window.clientCountryCode.length === 0) {"
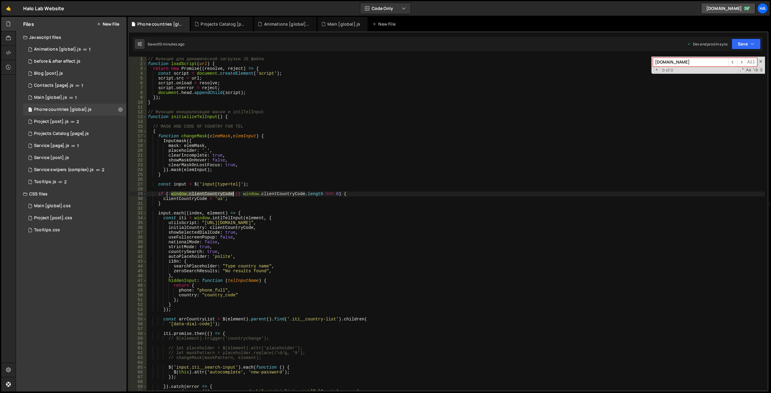
drag, startPoint x: 171, startPoint y: 194, endPoint x: 234, endPoint y: 196, distance: 62.4
click at [234, 196] on div "// Функция для динамической загрузки JS файла function loadScript ( url ) { ret…" at bounding box center [456, 228] width 619 height 343
click at [337, 26] on div "Main [global].js" at bounding box center [344, 24] width 33 height 6
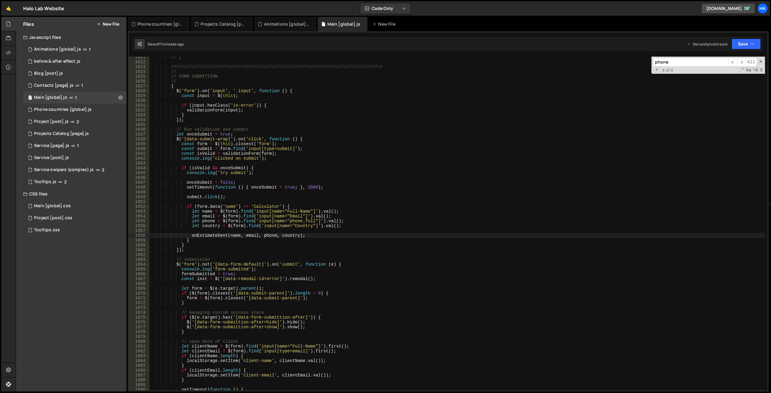
type textarea "console.log('try submit');"
click at [334, 173] on div "// } //////////////////////////////////////////////////////////////////////////…" at bounding box center [457, 226] width 616 height 343
paste input "window.clientCountryCod"
drag, startPoint x: 672, startPoint y: 61, endPoint x: 578, endPoint y: 60, distance: 94.0
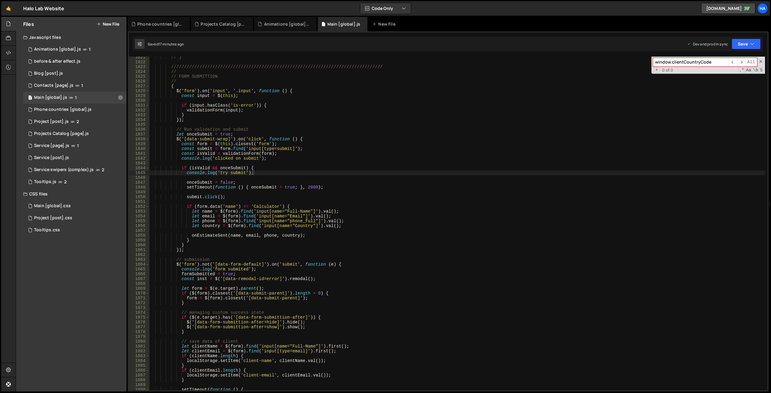
click at [578, 60] on div "// } //////////////////////////////////////////////////////////////////////////…" at bounding box center [457, 224] width 616 height 334
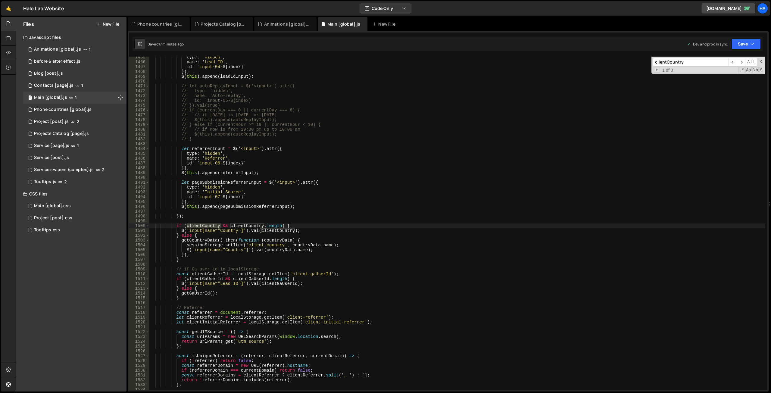
scroll to position [5955, 0]
type input "clientCountry"
click at [197, 226] on div "type : 'hidden' , name : 'Lead ID' , id : ` input-04- ${ index } ` }) ; $ ( thi…" at bounding box center [457, 224] width 616 height 334
click at [197, 226] on div "type : 'hidden' , name : 'Lead ID' , id : ` input-04- ${ index } ` }) ; $ ( thi…" at bounding box center [457, 226] width 616 height 343
paste textarea "window.clientCountryCode"
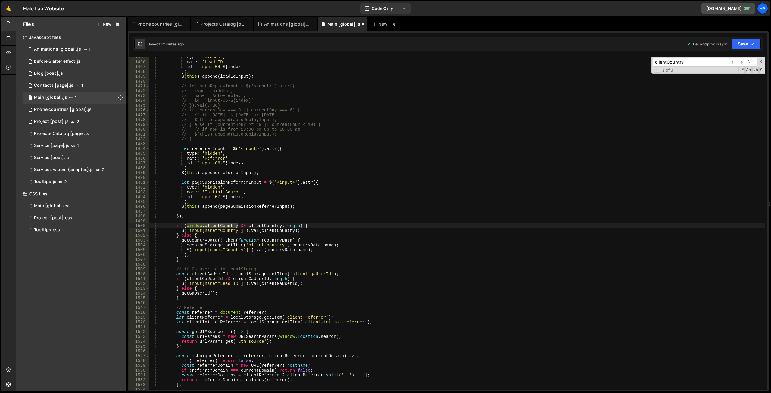
click at [187, 226] on div "type : 'hidden' , name : 'Lead ID' , id : ` input-04- ${ index } ` }) ; $ ( thi…" at bounding box center [457, 226] width 616 height 343
click at [262, 226] on div "type : 'hidden' , name : 'Lead ID' , id : ` input-04- ${ index } ` }) ; $ ( thi…" at bounding box center [457, 226] width 616 height 343
paste textarea "window."
click at [283, 229] on div "type : 'hidden' , name : 'Lead ID' , id : ` input-04- ${ index } ` }) ; $ ( thi…" at bounding box center [457, 226] width 616 height 343
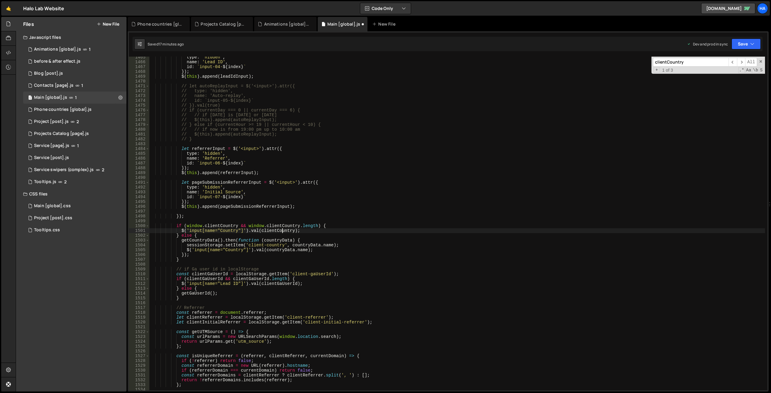
click at [283, 229] on div "type : 'hidden' , name : 'Lead ID' , id : ` input-04- ${ index } ` }) ; $ ( thi…" at bounding box center [457, 226] width 616 height 343
paste textarea "window."
click at [741, 62] on span "​" at bounding box center [741, 62] width 8 height 9
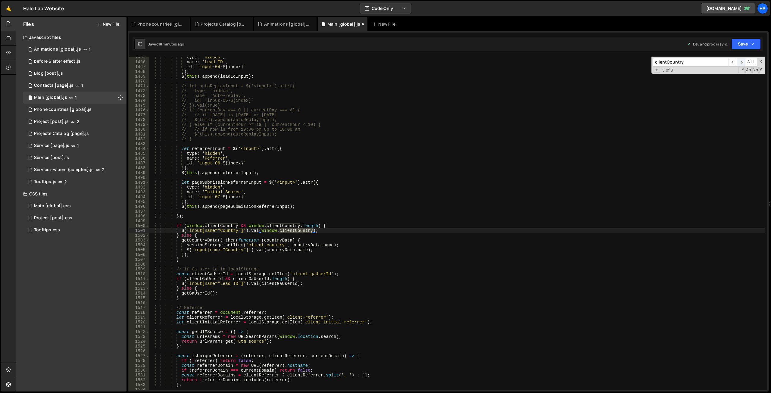
click at [741, 62] on span "​" at bounding box center [741, 62] width 8 height 9
click at [489, 149] on div "type : 'hidden' , name : 'Lead ID' , id : ` input-04- ${ index } ` }) ; $ ( thi…" at bounding box center [457, 226] width 616 height 343
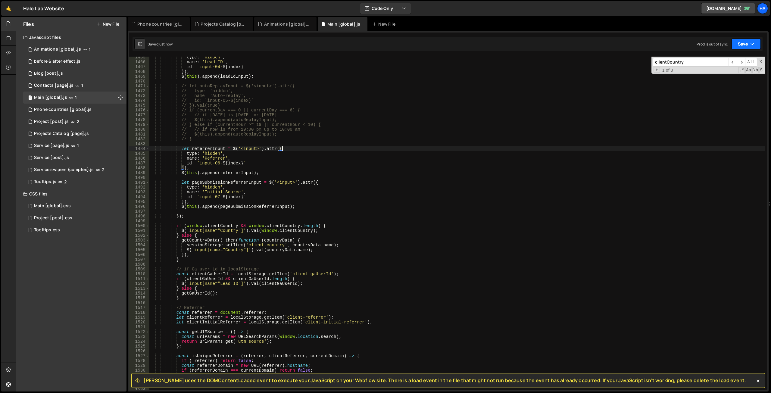
click at [757, 40] on button "Save" at bounding box center [746, 44] width 29 height 11
click at [727, 81] on div "Saved 17 minutes ago" at bounding box center [726, 84] width 63 height 7
click at [755, 41] on button "Save" at bounding box center [746, 44] width 29 height 11
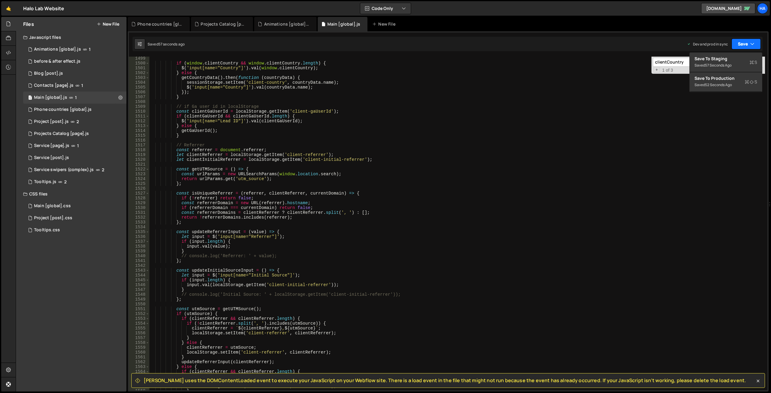
scroll to position [6077, 0]
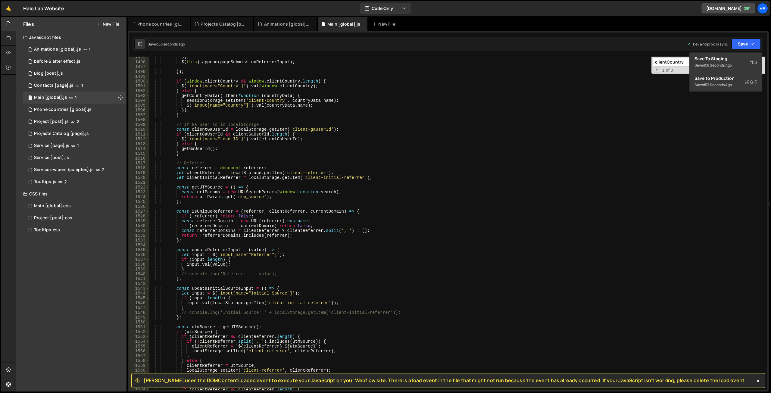
click at [674, 61] on input "clientCountry" at bounding box center [691, 62] width 76 height 9
type textarea "} else {"
click at [678, 143] on div "}) ; $ ( this ) . append ( pageSubmissionReferrerInput ) ; }) ; if ( window . c…" at bounding box center [457, 226] width 616 height 343
click at [744, 61] on span "​" at bounding box center [741, 62] width 8 height 9
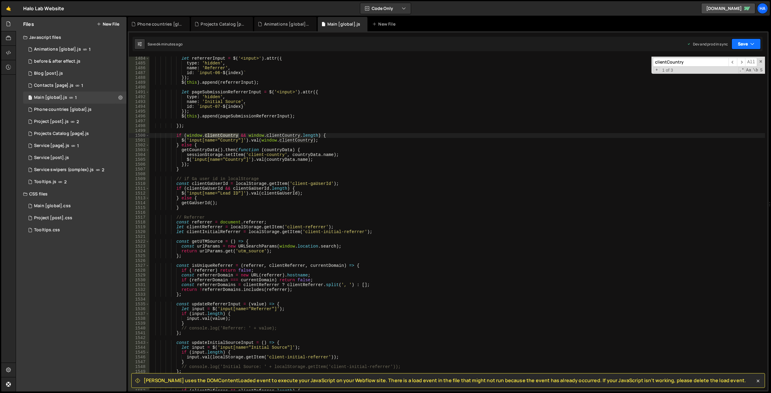
click at [744, 47] on button "Save" at bounding box center [746, 44] width 29 height 11
click at [726, 62] on div "Saved 4 minutes ago" at bounding box center [726, 65] width 63 height 7
click at [744, 42] on button "Save" at bounding box center [746, 44] width 29 height 11
click at [729, 82] on div "4 minutes ago" at bounding box center [717, 84] width 24 height 5
